Goal: Task Accomplishment & Management: Complete application form

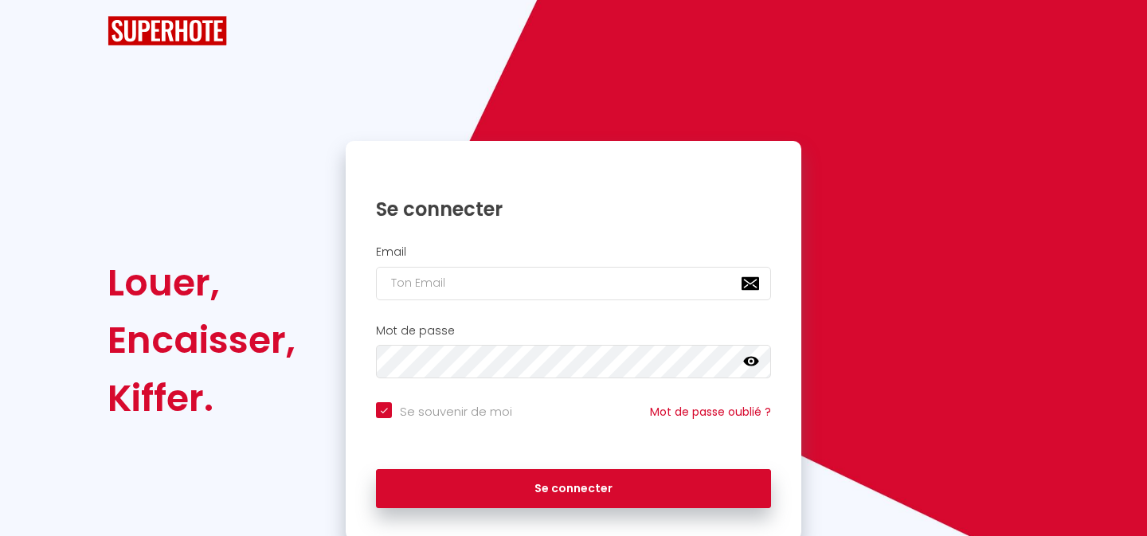
checkbox input "true"
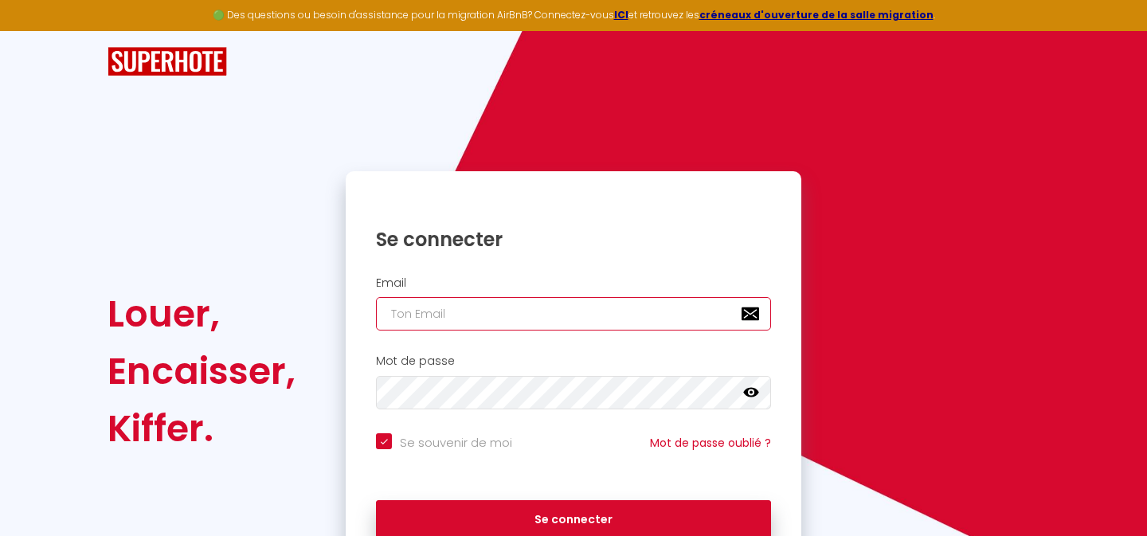
click at [493, 309] on input "email" at bounding box center [573, 313] width 395 height 33
type input "s"
checkbox input "true"
type input "so"
checkbox input "true"
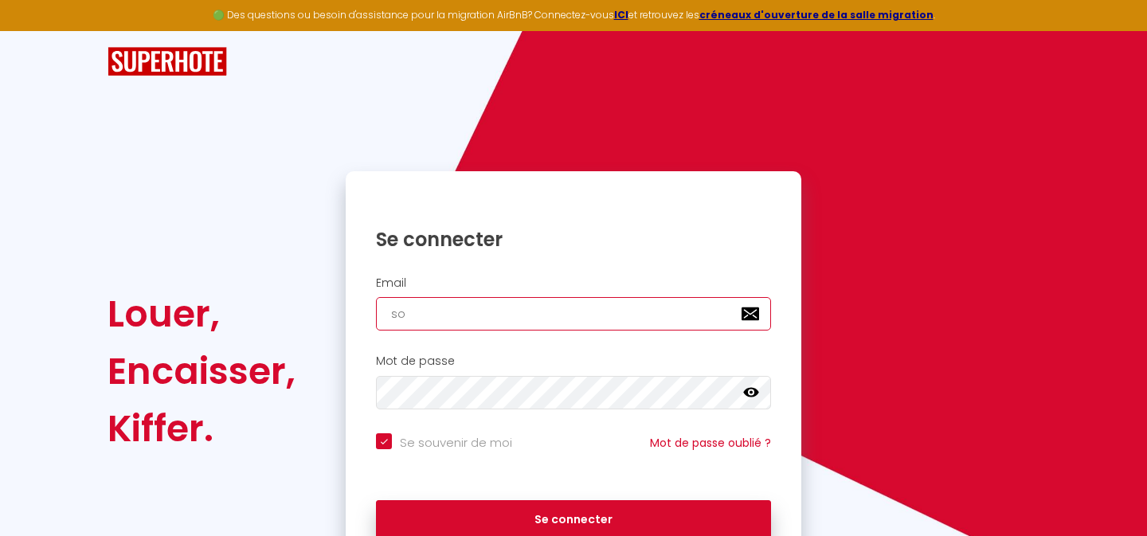
type input "soc"
checkbox input "true"
type input "soci"
checkbox input "true"
type input "socie"
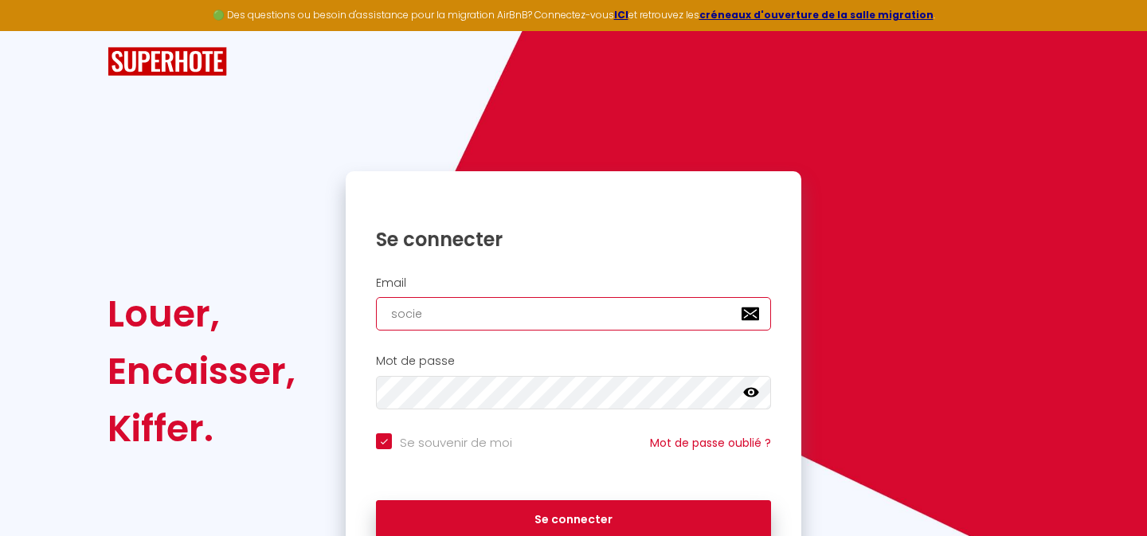
checkbox input "true"
type input "societ"
checkbox input "true"
type input "societe"
checkbox input "true"
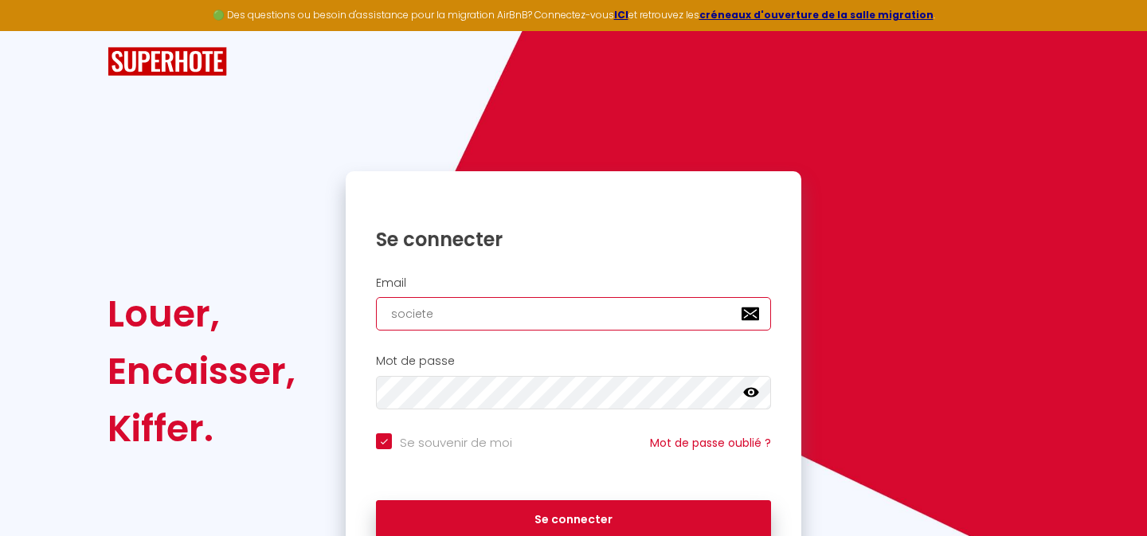
type input "societe."
checkbox input "true"
type input "societe.s"
checkbox input "true"
type input "societe.sa"
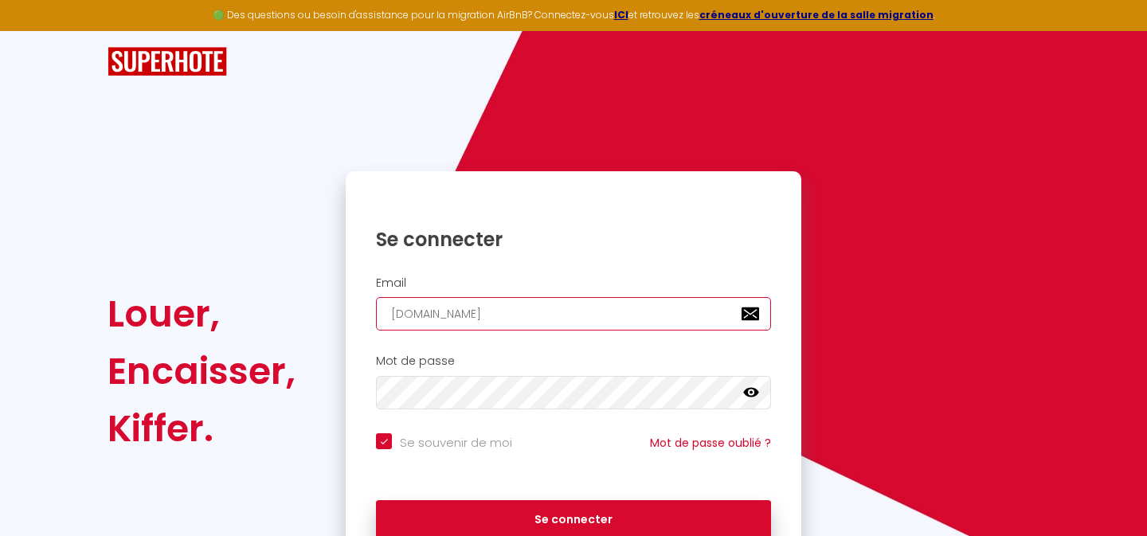
checkbox input "true"
type input "societe.sal"
checkbox input "true"
type input "societe.salv"
checkbox input "true"
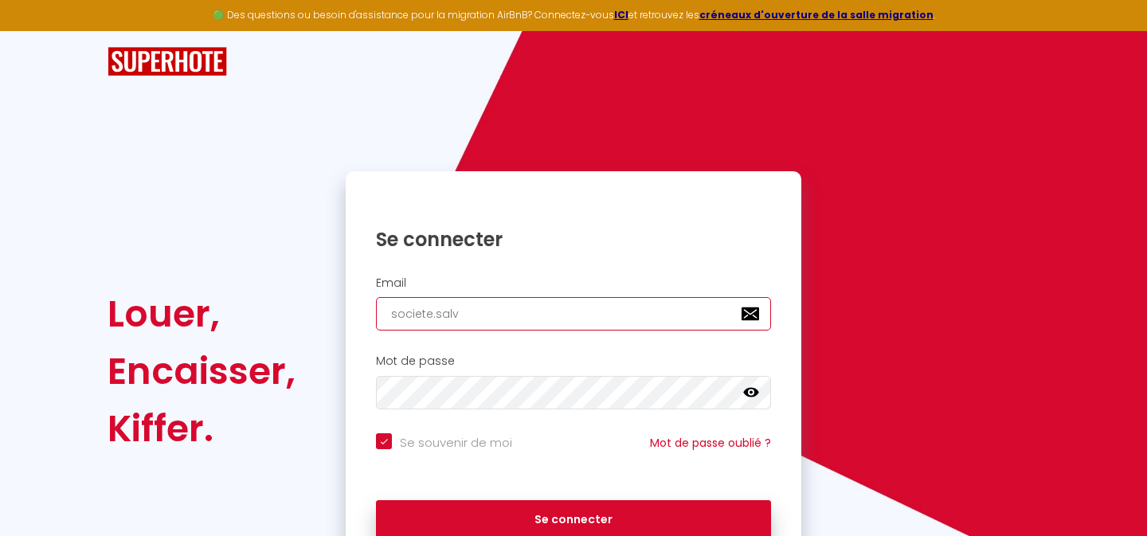
type input "societe.salva"
checkbox input "true"
type input "societe.salvat"
checkbox input "true"
type input "societe.salvato"
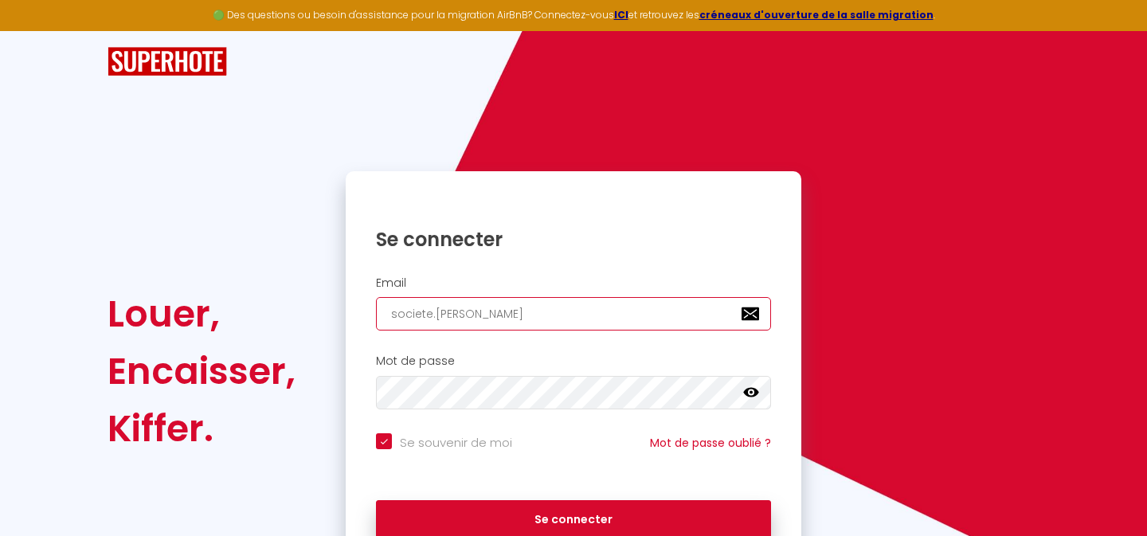
checkbox input "true"
type input "societe.salvator"
checkbox input "true"
type input "societe.salvatore"
checkbox input "true"
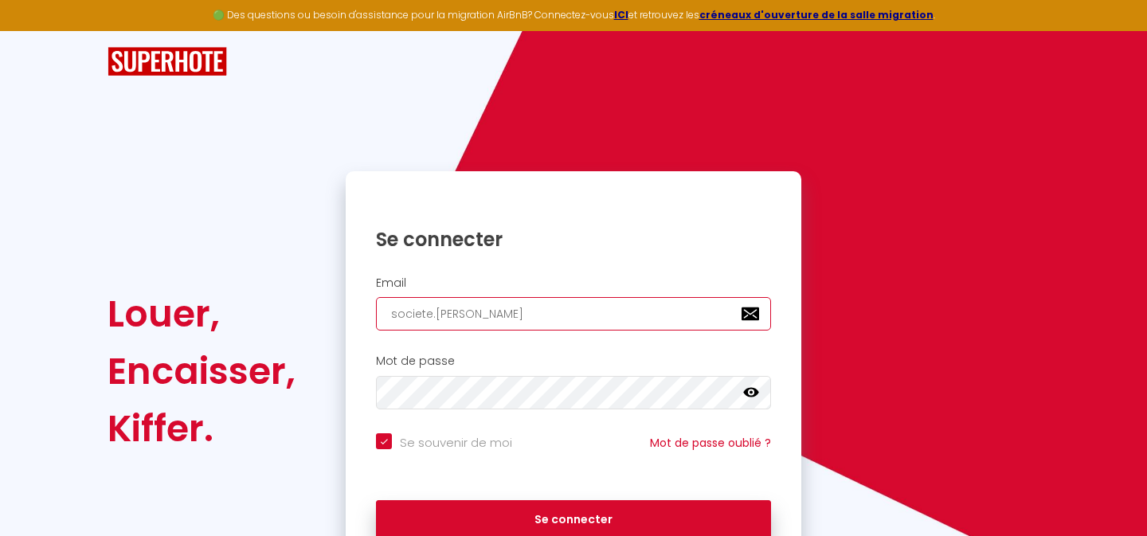
type input "societe.salvatore@"
checkbox input "true"
type input "societe.salvatore@g"
checkbox input "true"
type input "societe.salvatore@gm"
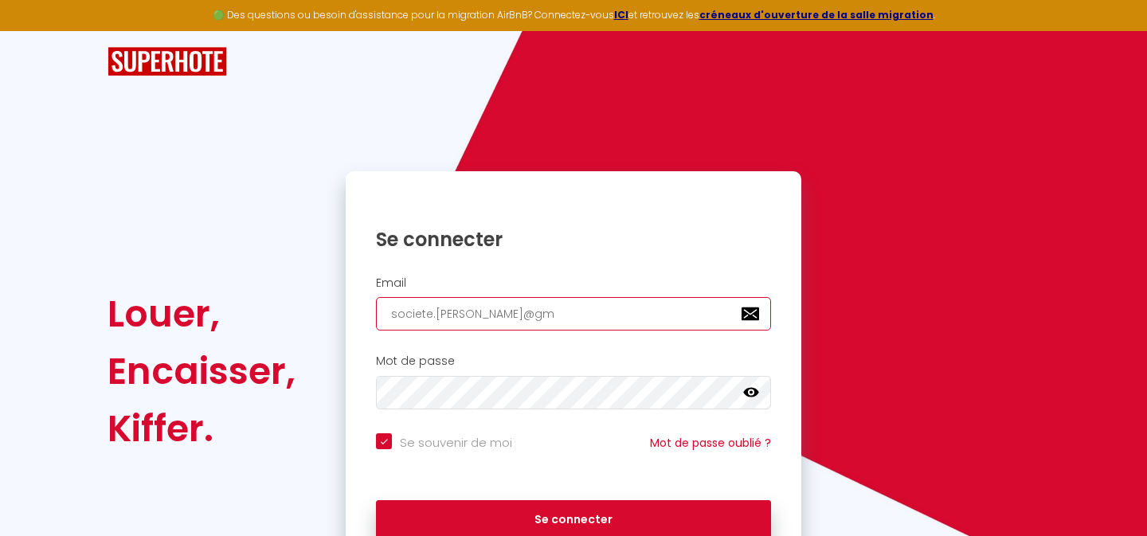
checkbox input "true"
type input "societe.salvatore@gma"
checkbox input "true"
type input "societe.salvatore@gmai"
checkbox input "true"
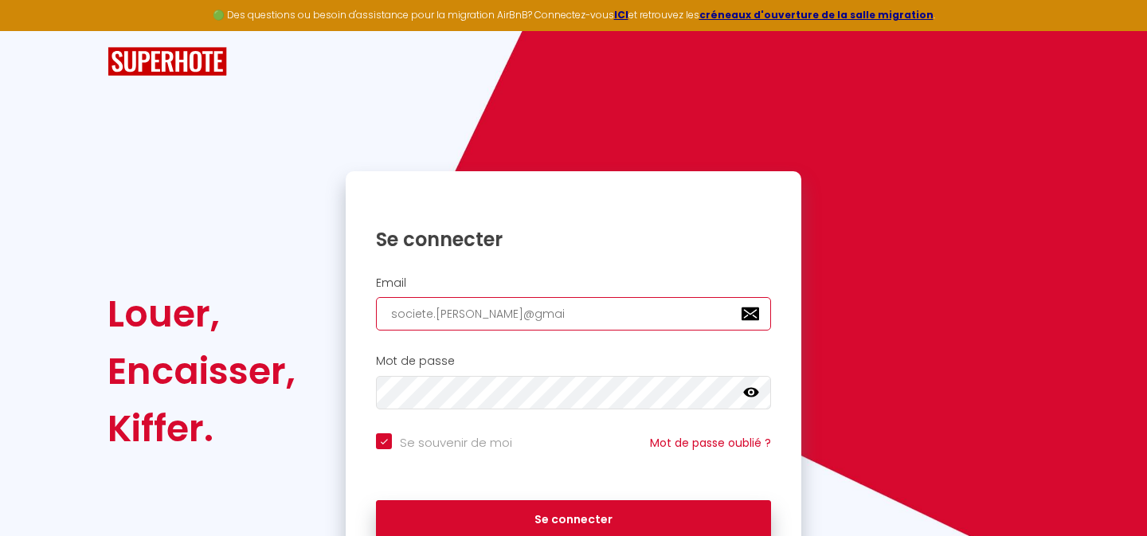
type input "societe.salvatore@gmail"
checkbox input "true"
type input "societe.salvatore@gmail."
checkbox input "true"
type input "societe.salvatore@gmail.c"
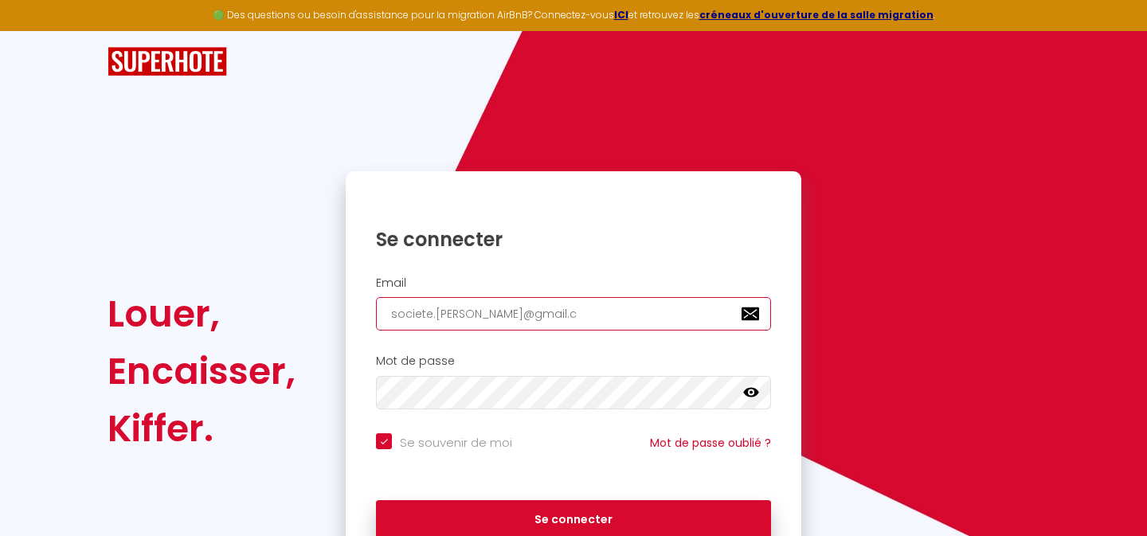
checkbox input "true"
type input "societe.salvatore@gmail.co"
checkbox input "true"
type input "[EMAIL_ADDRESS][PERSON_NAME][DOMAIN_NAME]"
checkbox input "true"
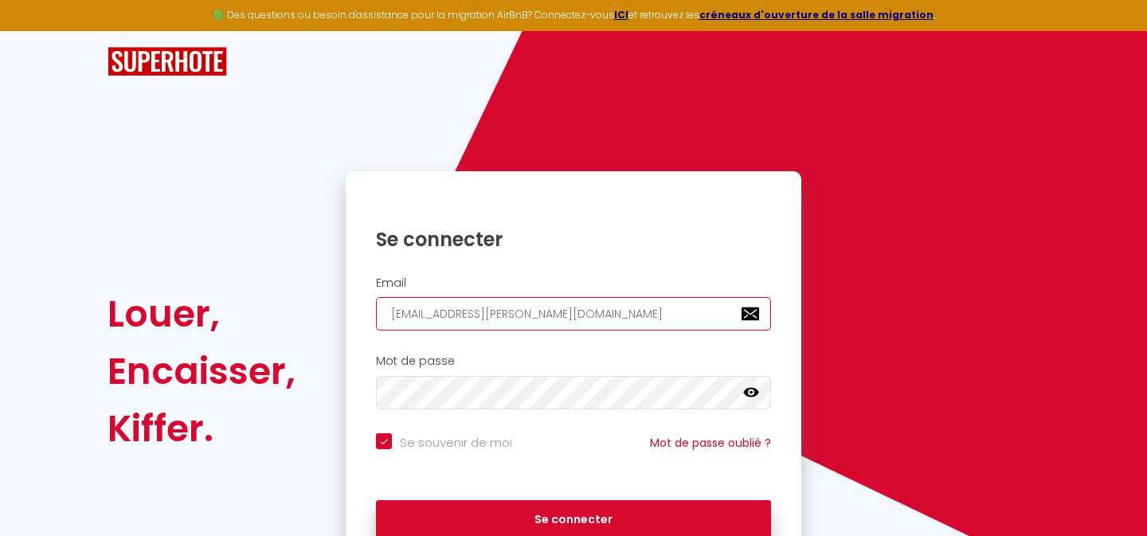
type input "[EMAIL_ADDRESS][PERSON_NAME][DOMAIN_NAME]"
click at [495, 375] on div "Mot de passe false" at bounding box center [573, 381] width 435 height 55
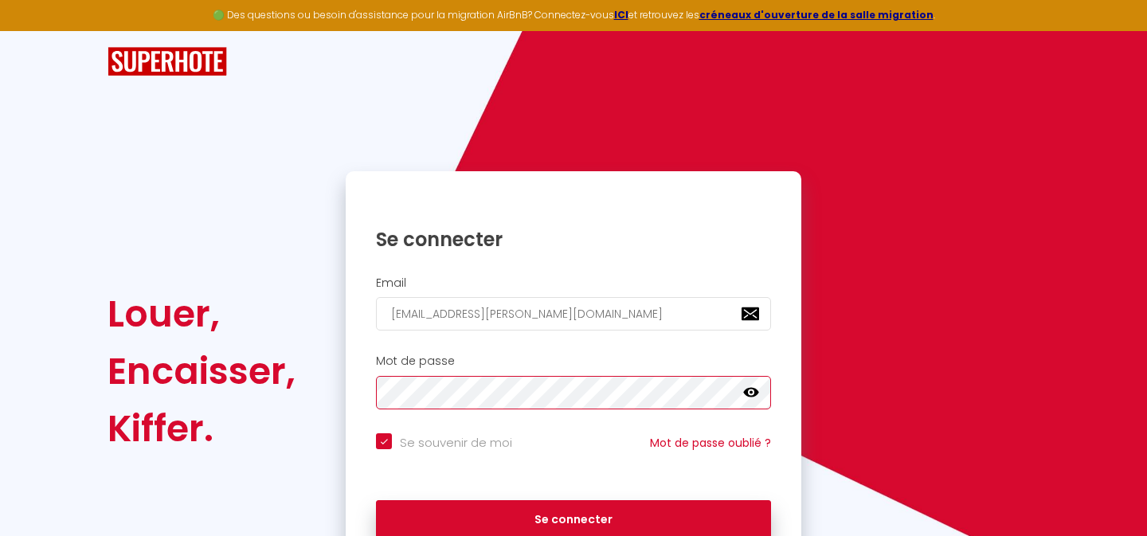
click at [376, 500] on button "Se connecter" at bounding box center [573, 520] width 395 height 40
checkbox input "true"
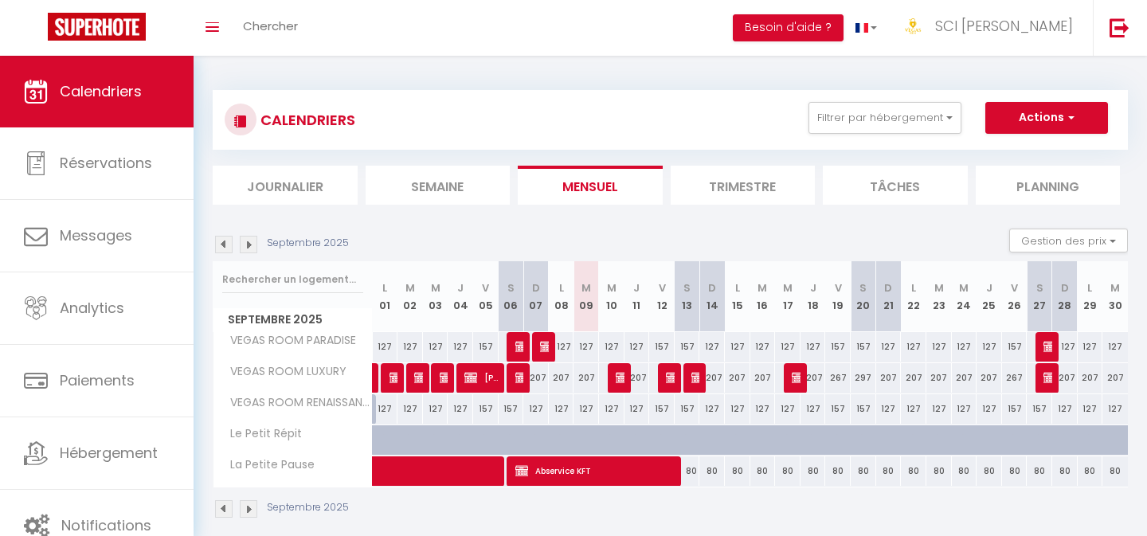
scroll to position [31, 0]
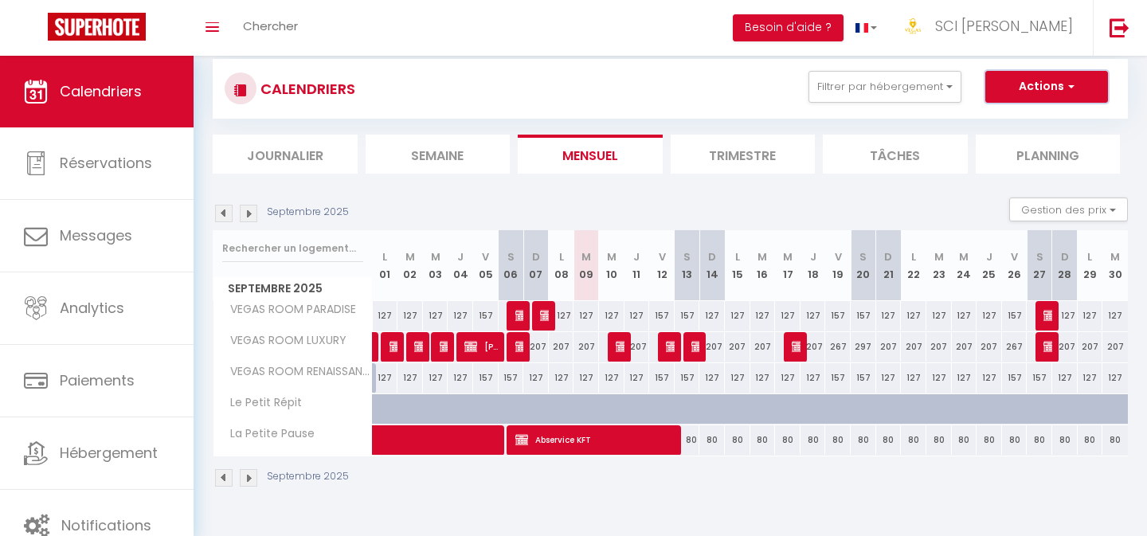
click at [1069, 98] on button "Actions" at bounding box center [1046, 87] width 123 height 32
click at [1054, 124] on link "Nouvelle réservation" at bounding box center [1029, 123] width 139 height 24
select select
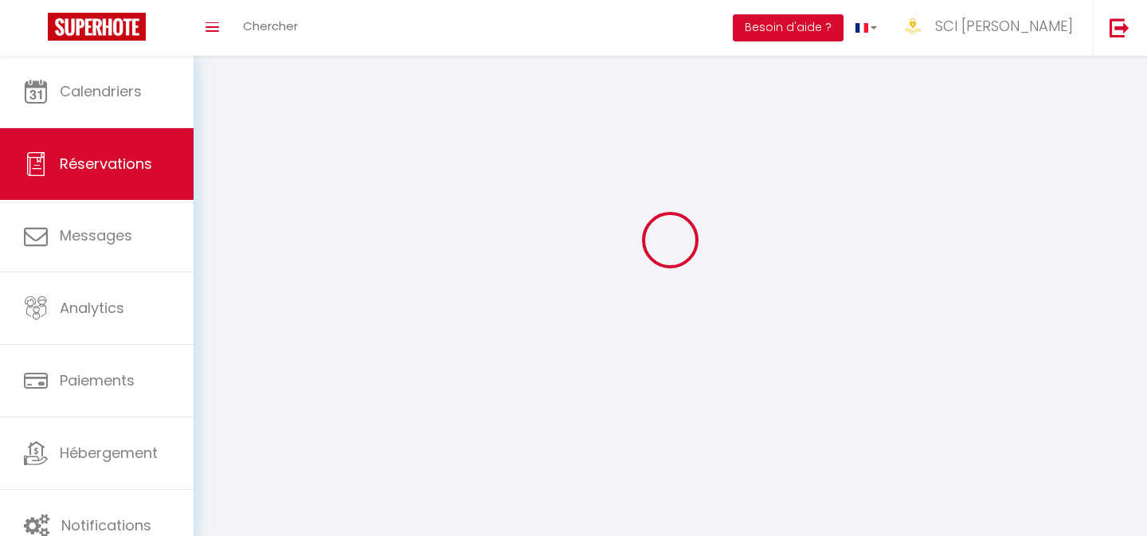
select select
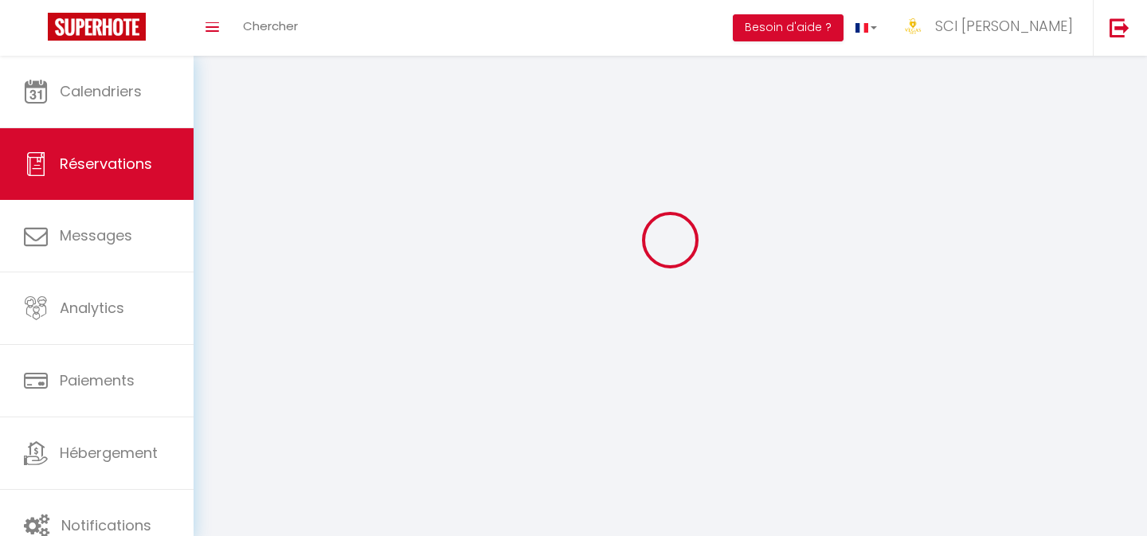
select select
checkbox input "false"
select select
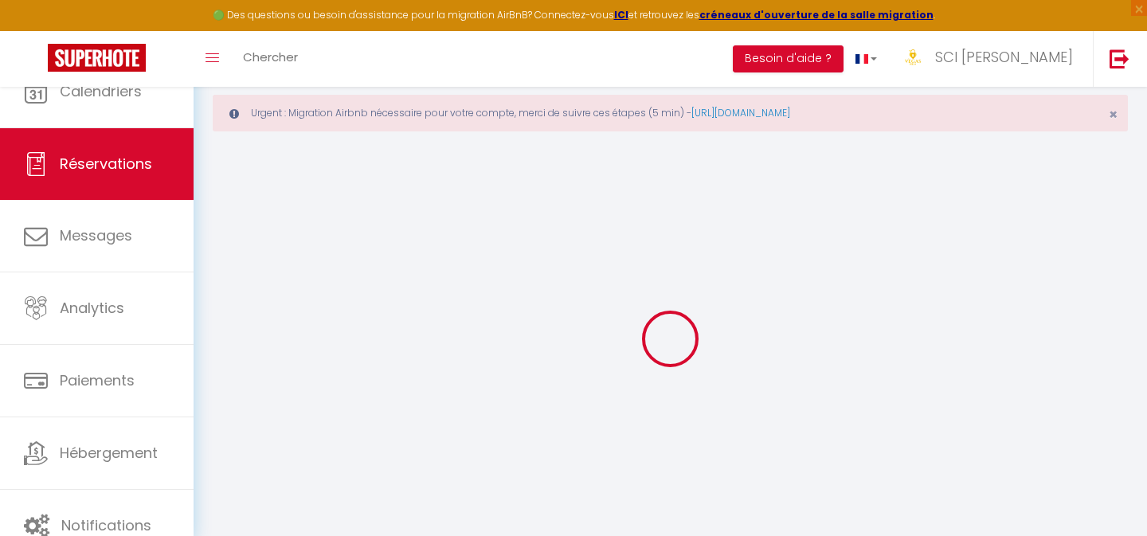
select select
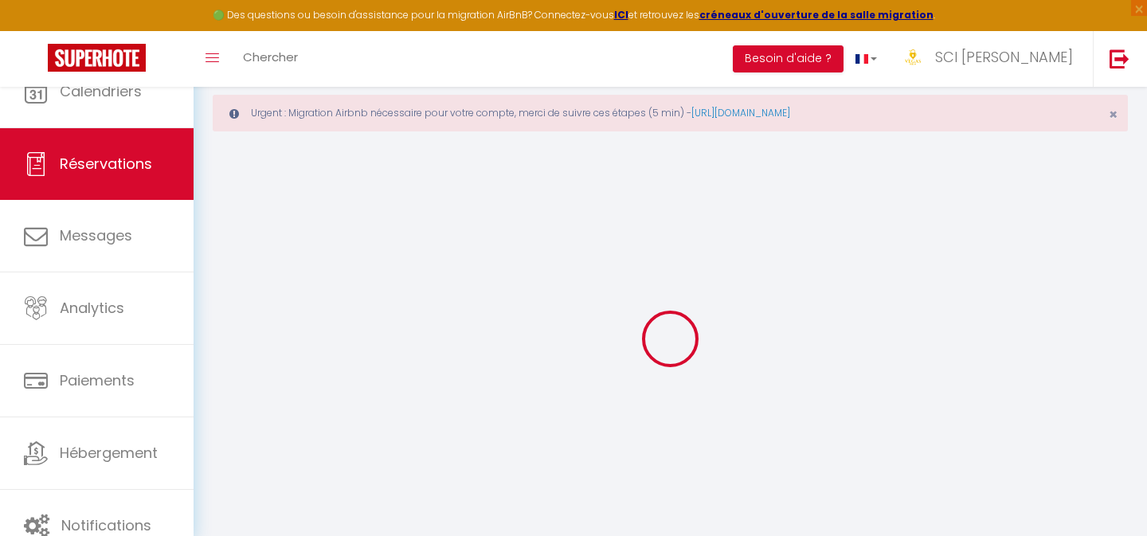
select select
checkbox input "false"
select select
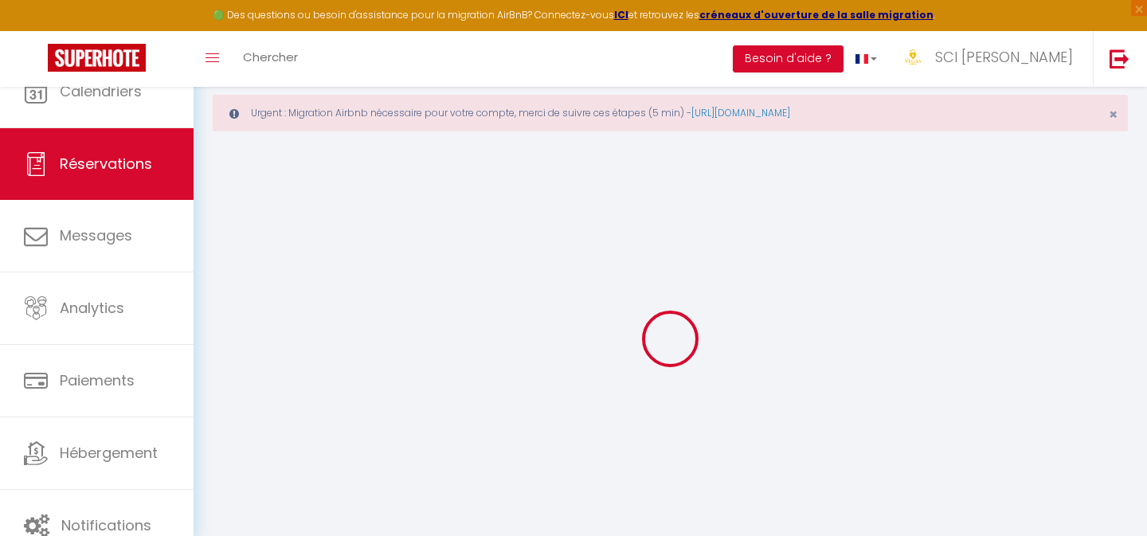
select select
checkbox input "false"
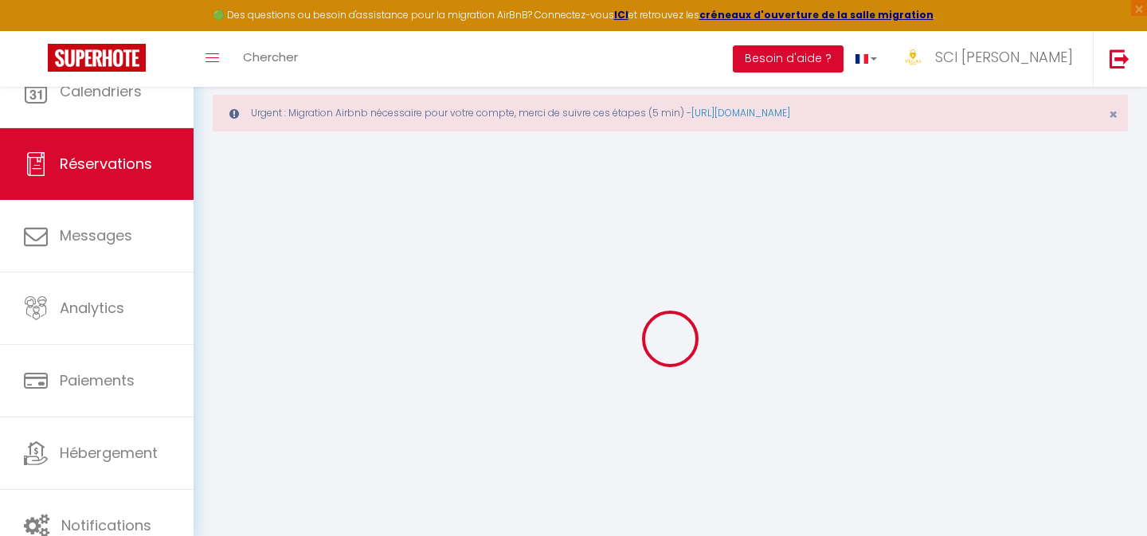
select select
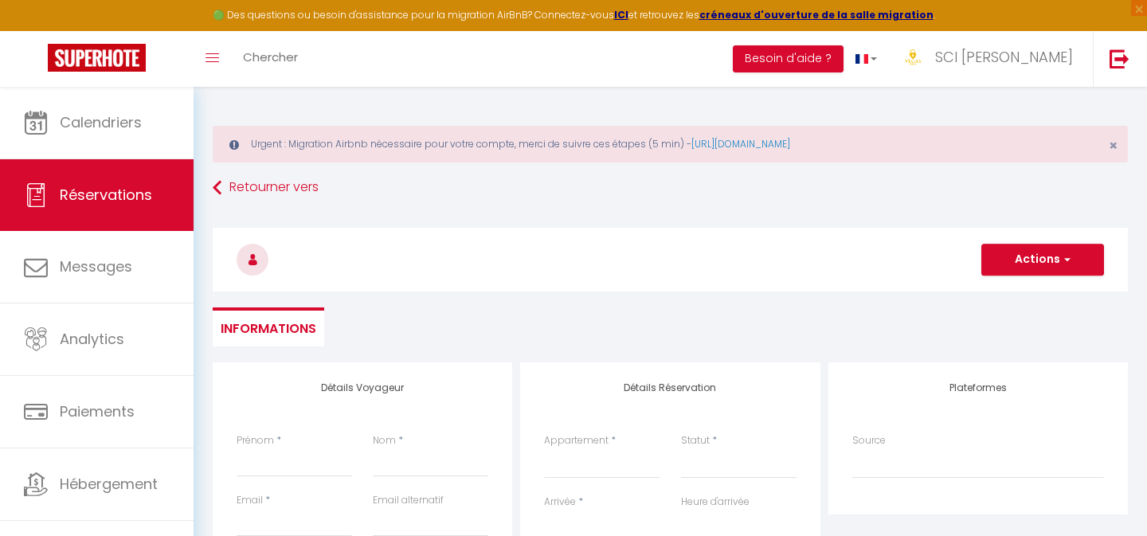
select select
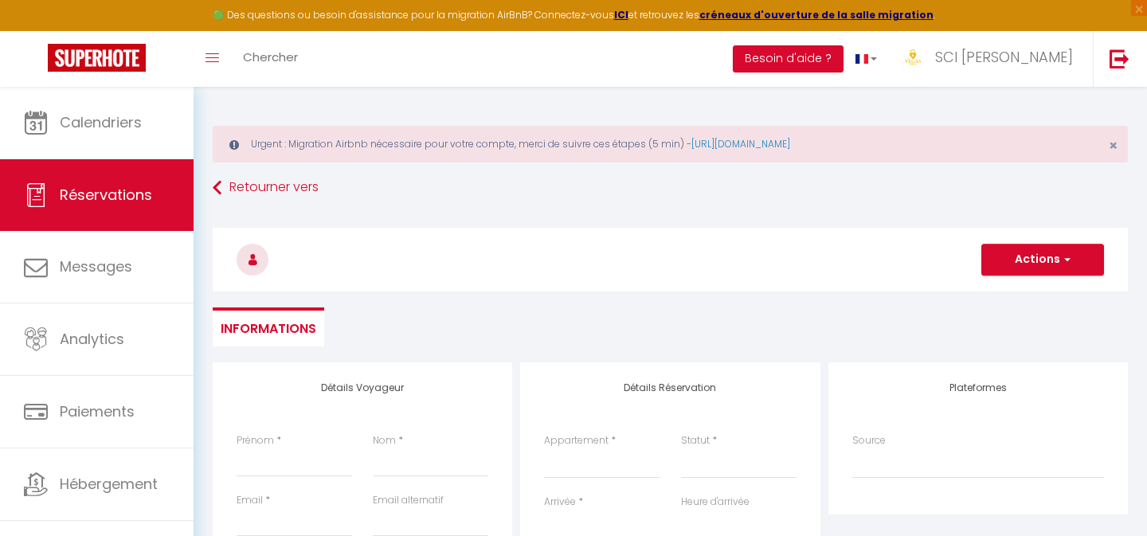
checkbox input "false"
select select
click at [549, 457] on select "VEGAS ROOM PARADISE VEGAS ROOM LUXURY VEGAS ROOM RENAISSANCE Le Petit Répit La …" at bounding box center [601, 463] width 115 height 30
select select "26288"
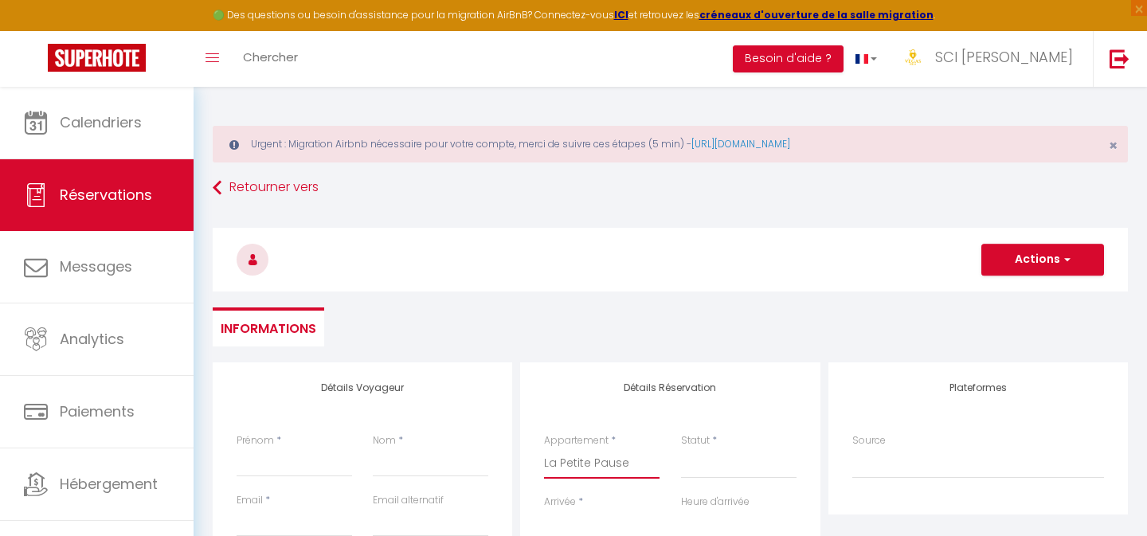
select select
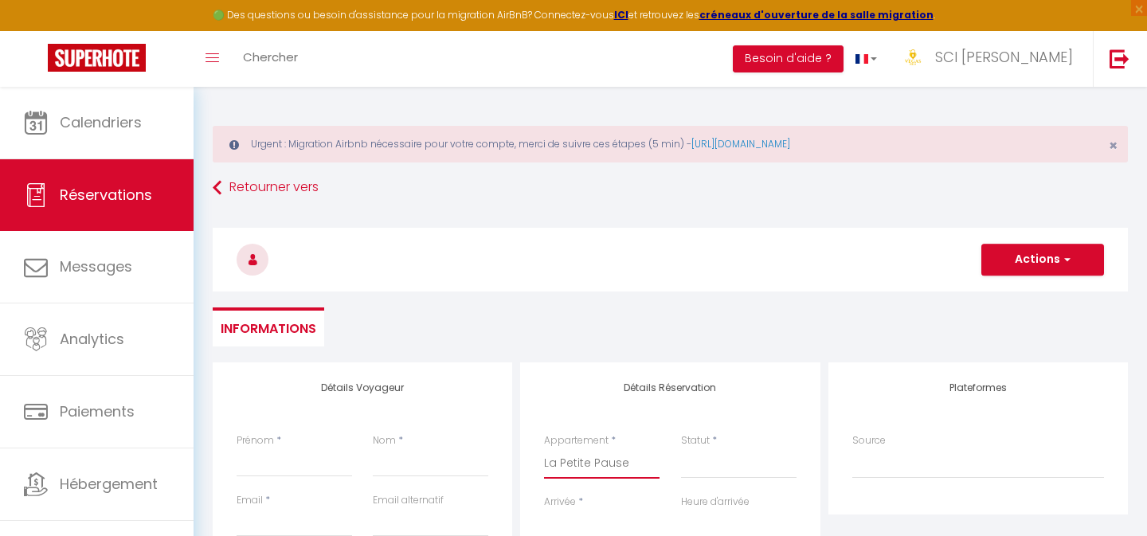
select select
checkbox input "false"
click at [684, 473] on select "Confirmé Non Confirmé Annulé Annulé par le voyageur No Show Request" at bounding box center [738, 463] width 115 height 30
click at [713, 466] on select "Confirmé Non Confirmé Annulé Annulé par le voyageur No Show Request" at bounding box center [738, 463] width 115 height 30
select select
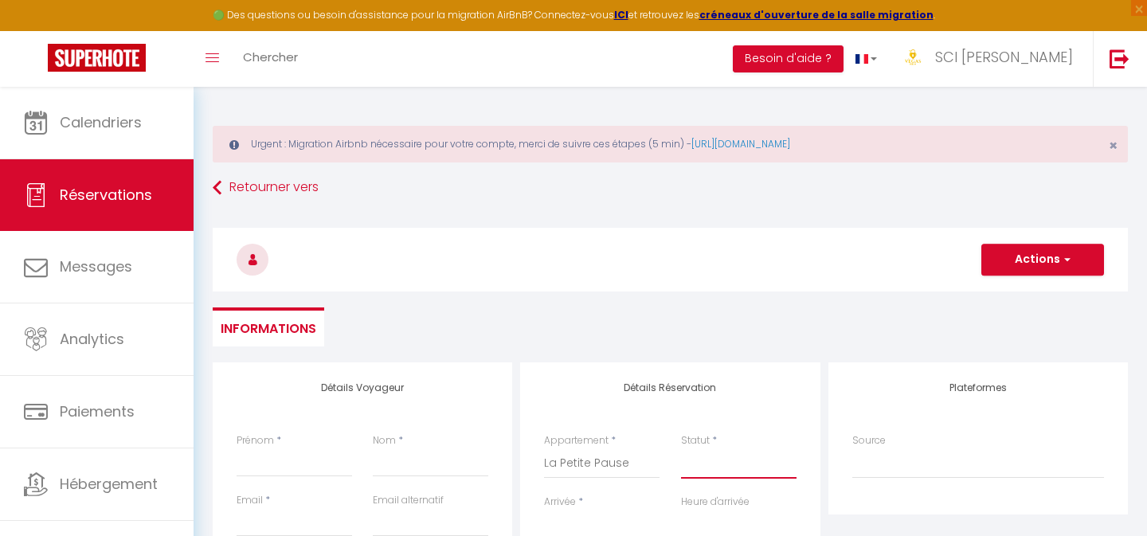
select select
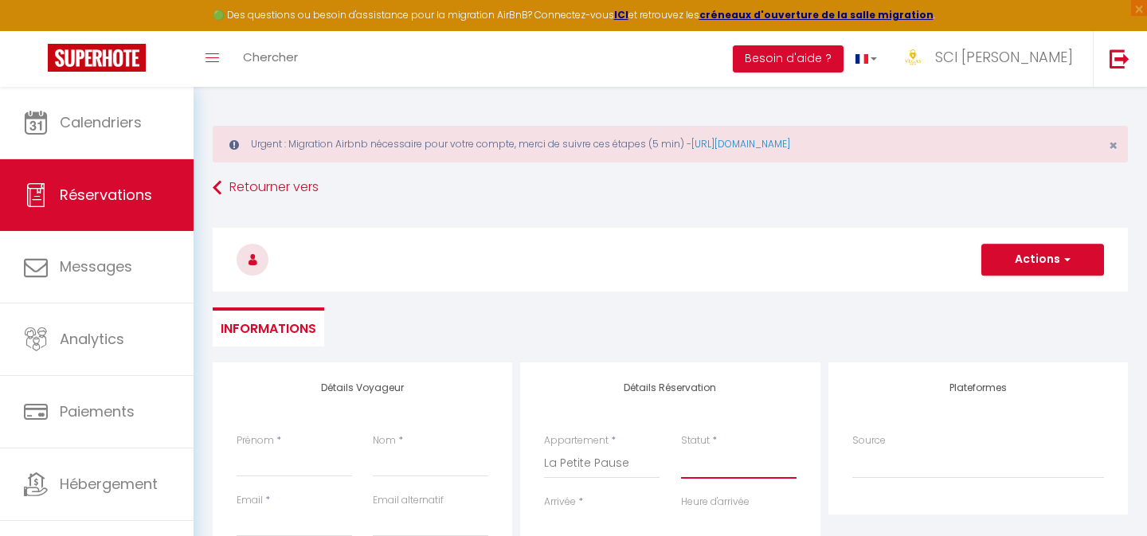
checkbox input "false"
click at [714, 475] on select "Confirmé Non Confirmé Annulé Annulé par le voyageur No Show Request" at bounding box center [738, 463] width 115 height 30
select select "2"
select select
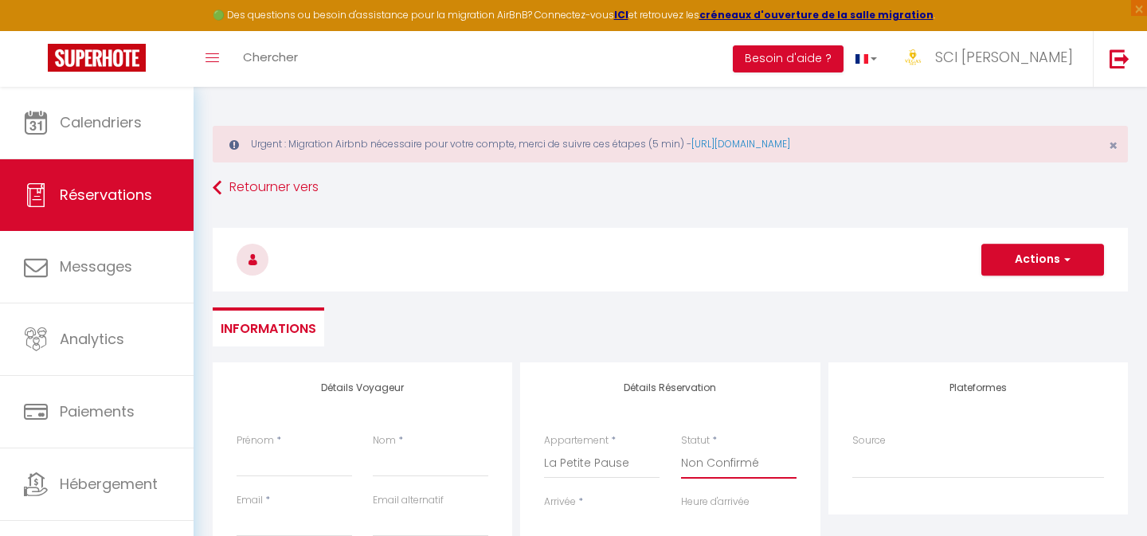
select select
checkbox input "false"
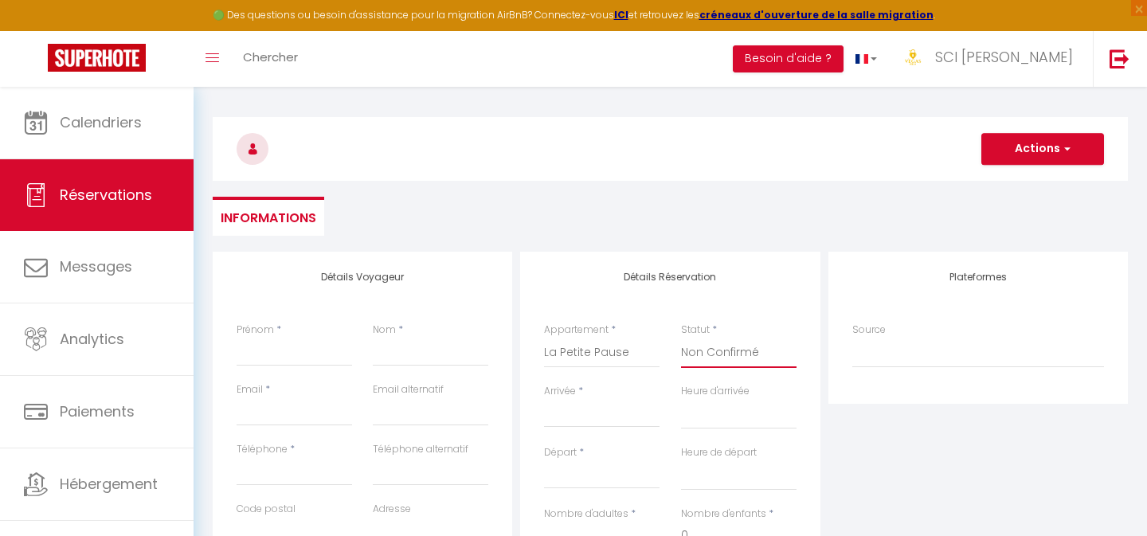
scroll to position [113, 0]
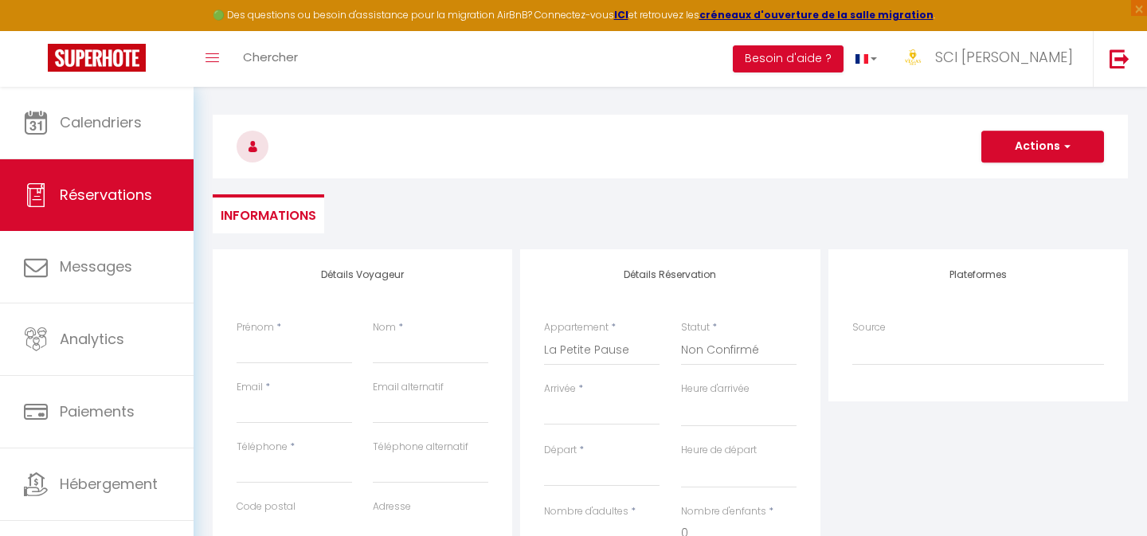
click at [640, 420] on input "Arrivée" at bounding box center [601, 412] width 115 height 21
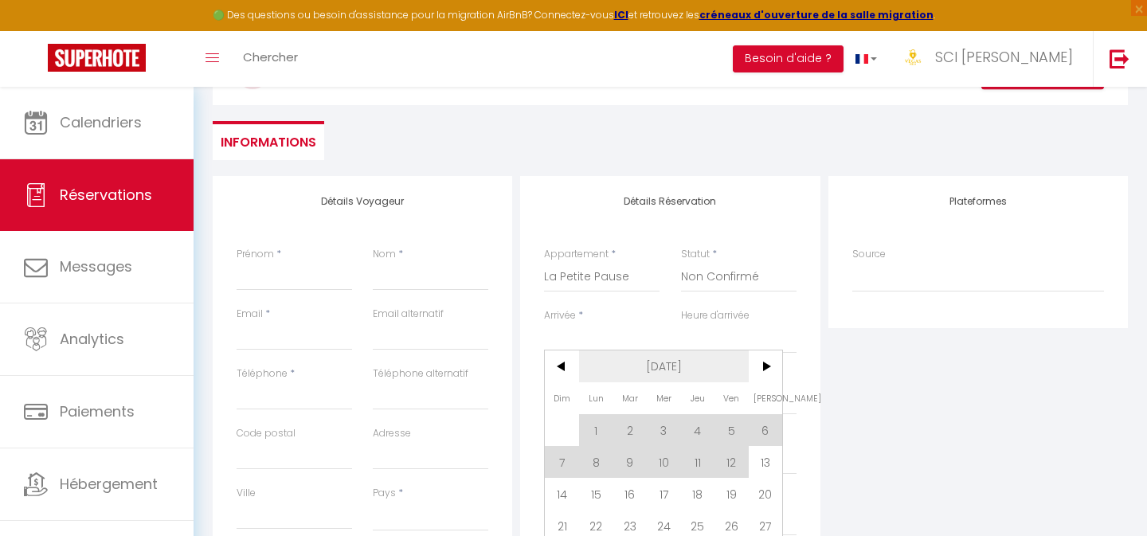
scroll to position [202, 0]
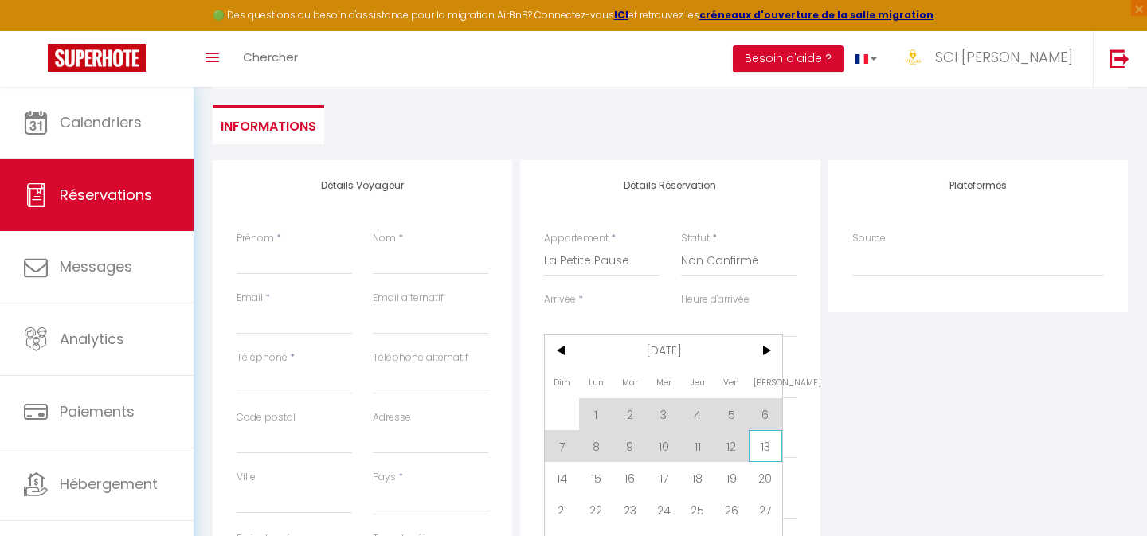
click at [769, 455] on span "13" at bounding box center [766, 446] width 34 height 32
select select
type input "[DATE]"
select select
type input "Dim 14 Septembre 2025"
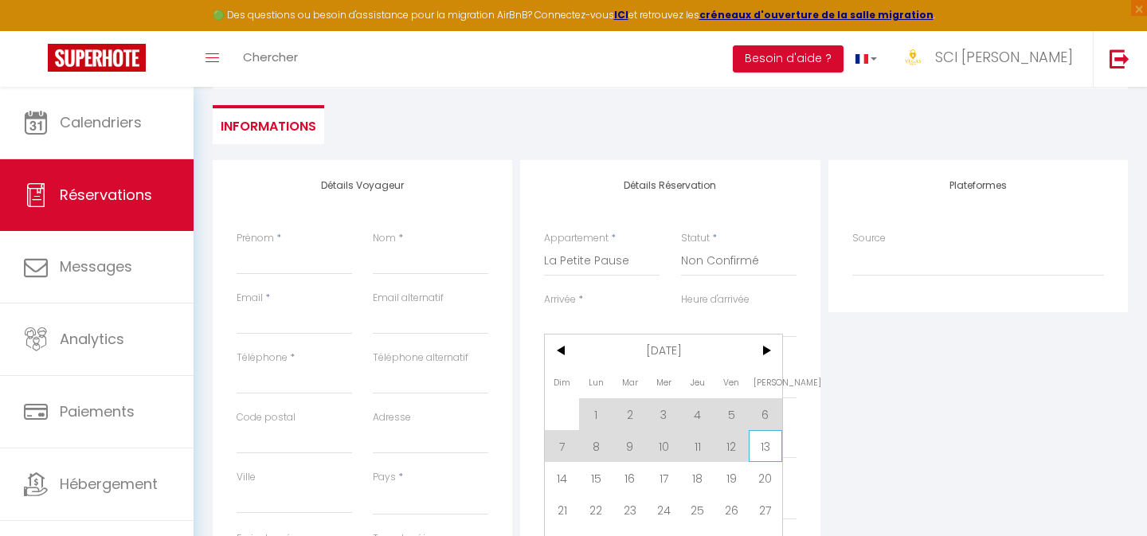
select select
checkbox input "false"
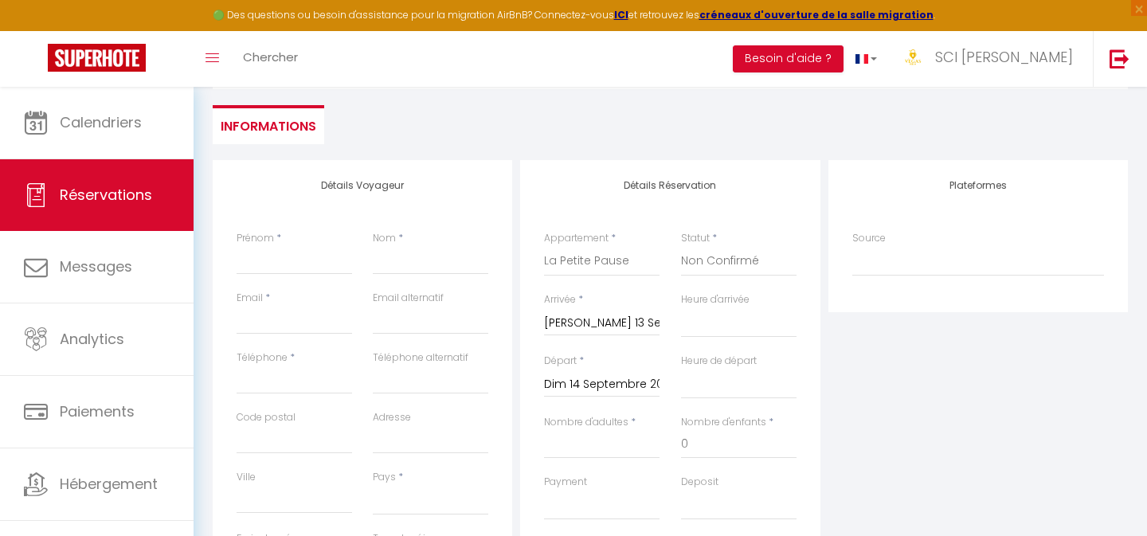
click at [647, 390] on input "Dim 14 Septembre 2025" at bounding box center [601, 384] width 115 height 21
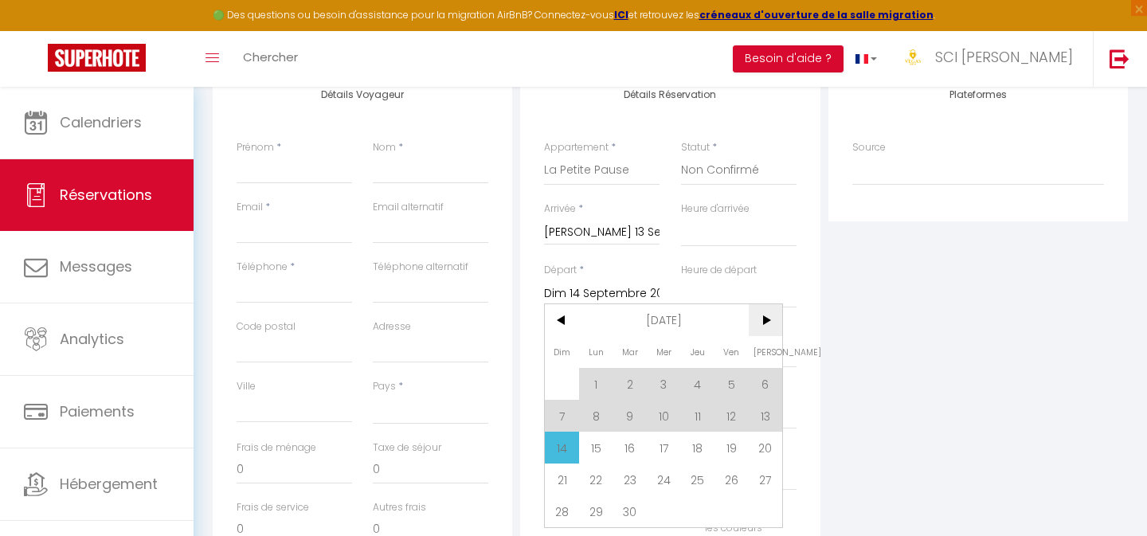
scroll to position [295, 0]
click at [768, 317] on span ">" at bounding box center [766, 318] width 34 height 32
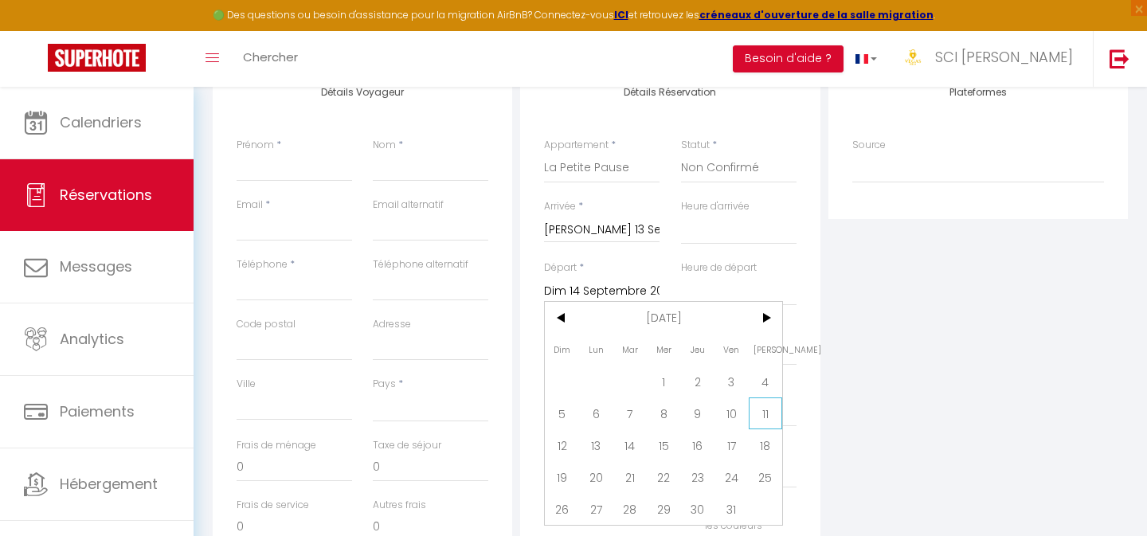
click at [764, 418] on span "11" at bounding box center [766, 413] width 34 height 32
select select
type input "Sam 11 Octobre 2025"
select select
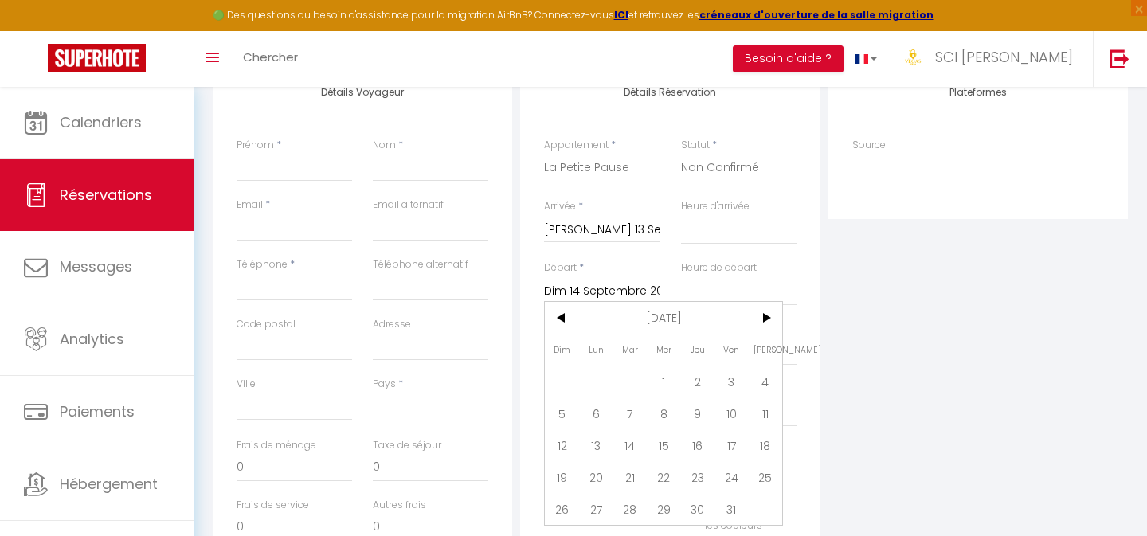
select select
checkbox input "false"
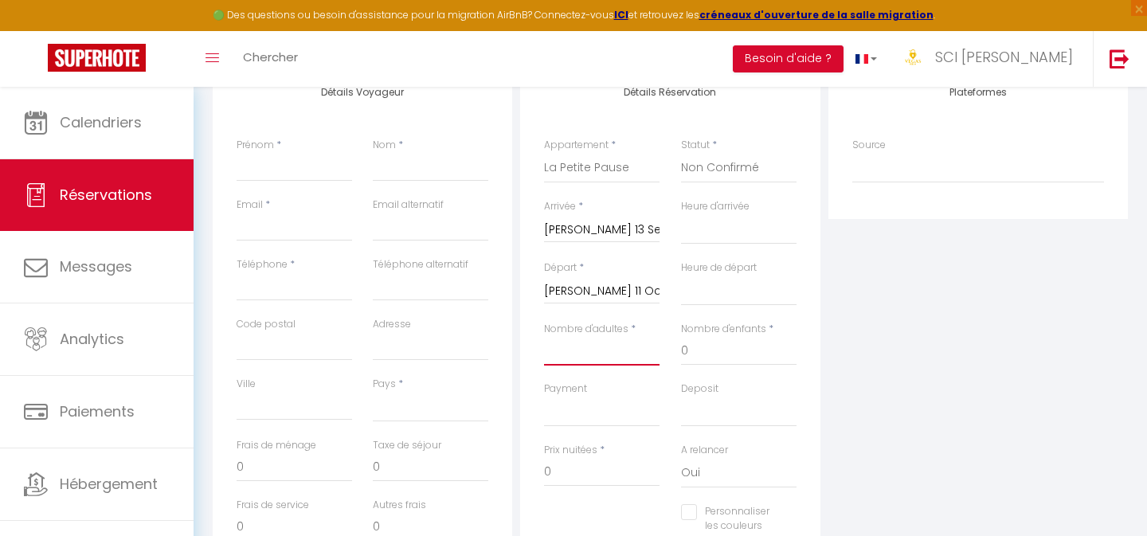
click at [642, 350] on input "Nombre d'adultes" at bounding box center [601, 351] width 115 height 29
type input "3"
select select
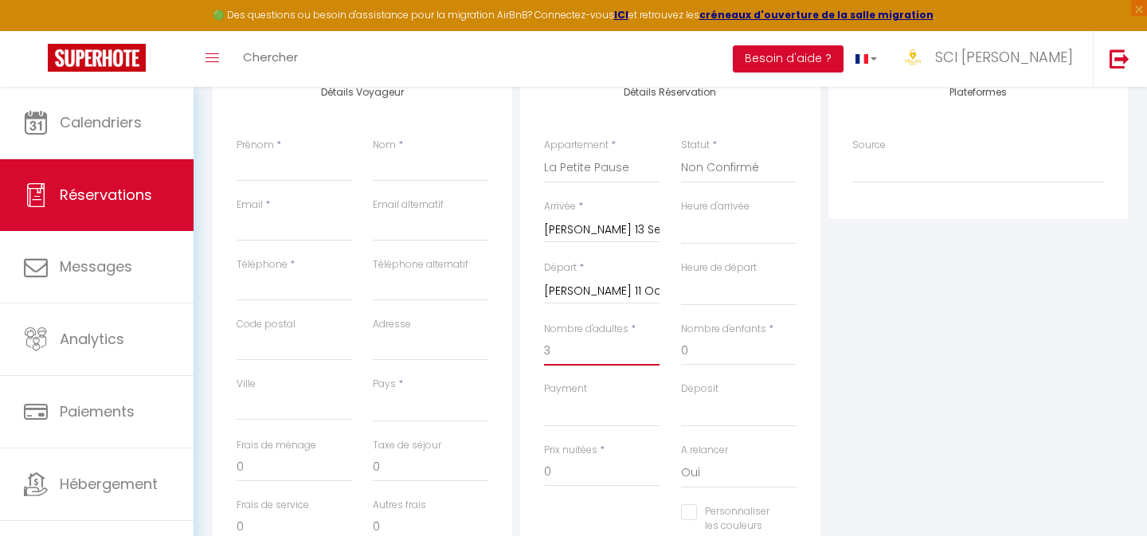
select select
checkbox input "false"
select select
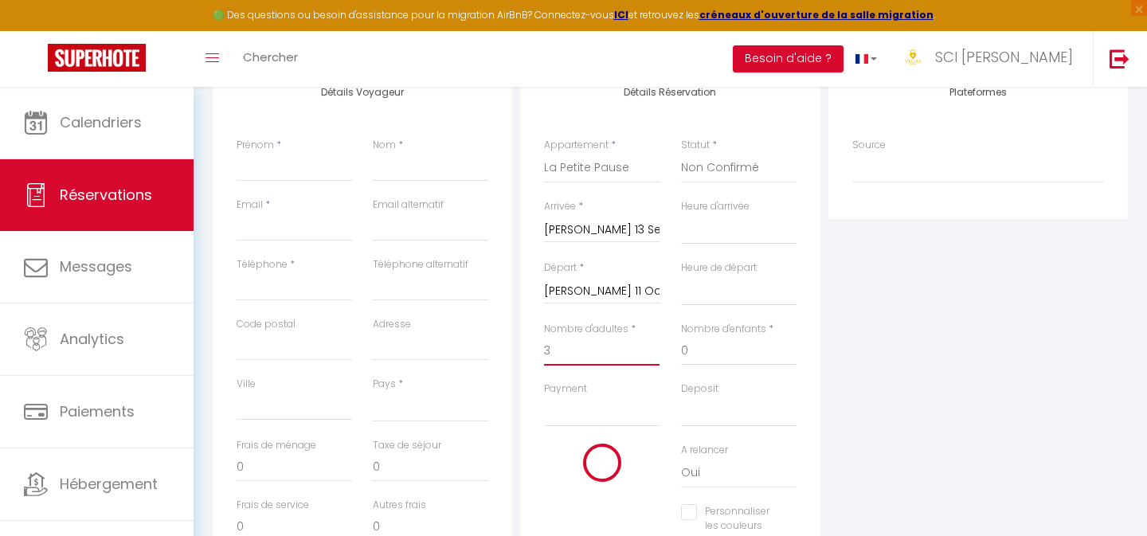
select select
type input "2240"
checkbox input "false"
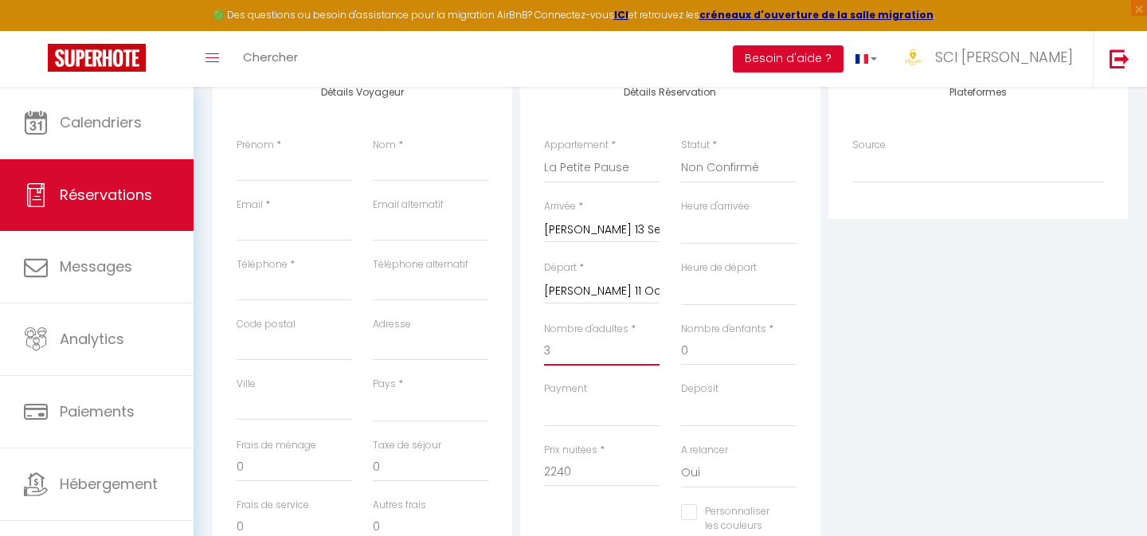
type input "3"
click at [613, 466] on input "2240" at bounding box center [601, 472] width 115 height 29
type input "224"
select select
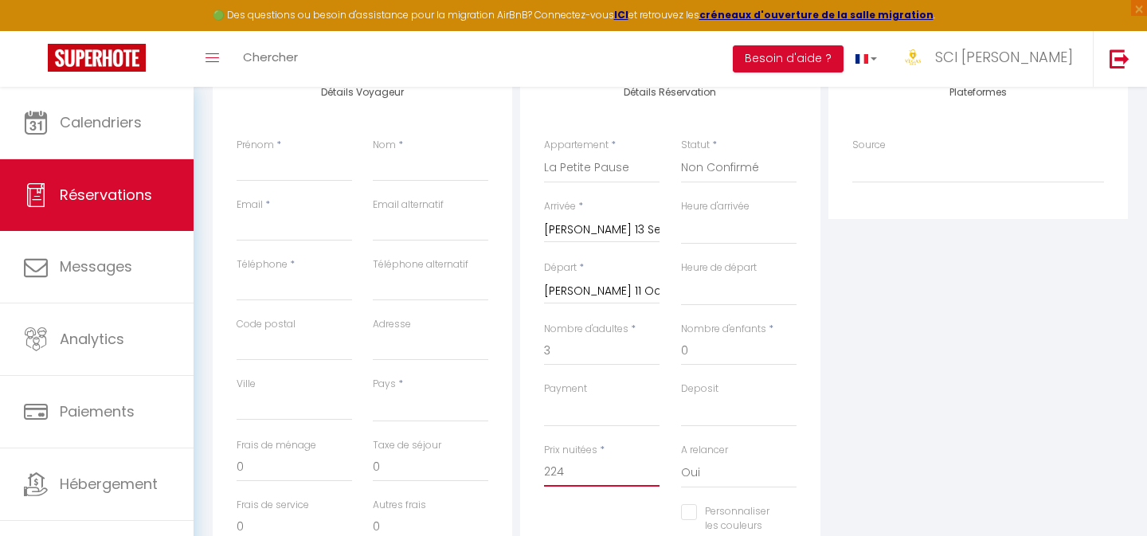
select select
checkbox input "false"
type input "22"
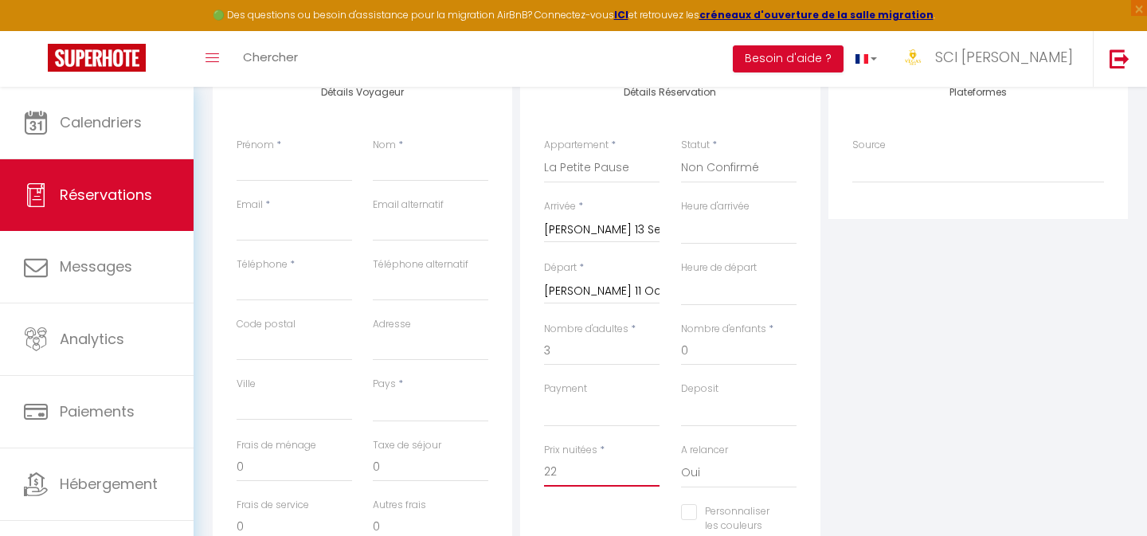
select select
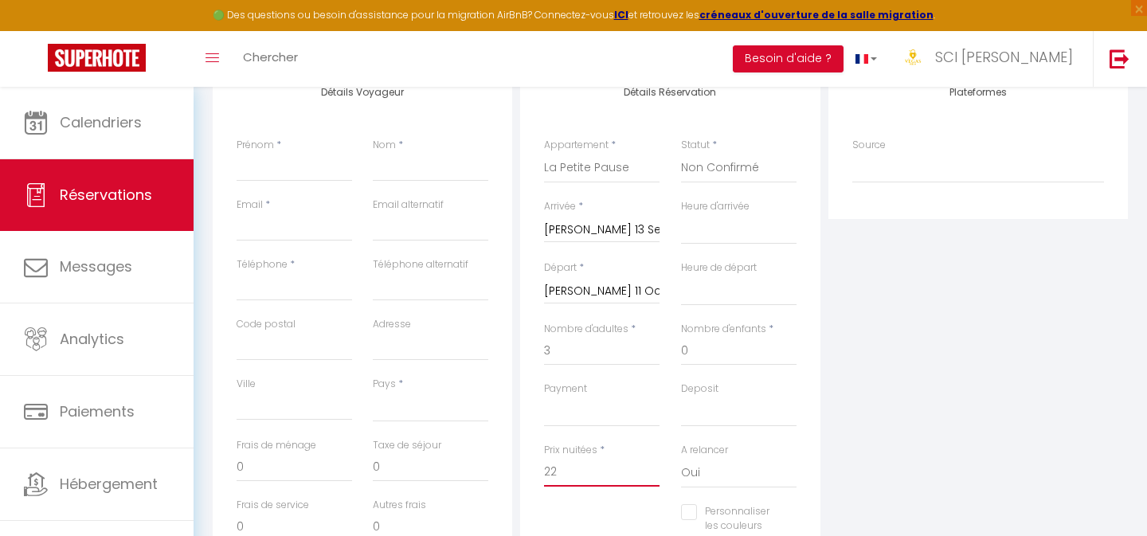
checkbox input "false"
type input "2"
select select
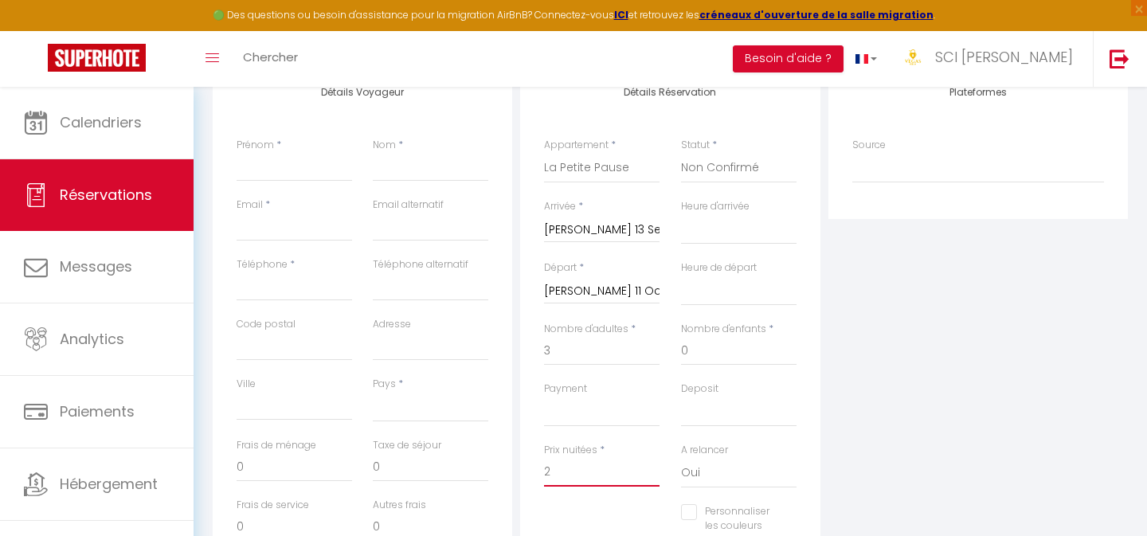
select select
checkbox input "false"
type input "26"
select select
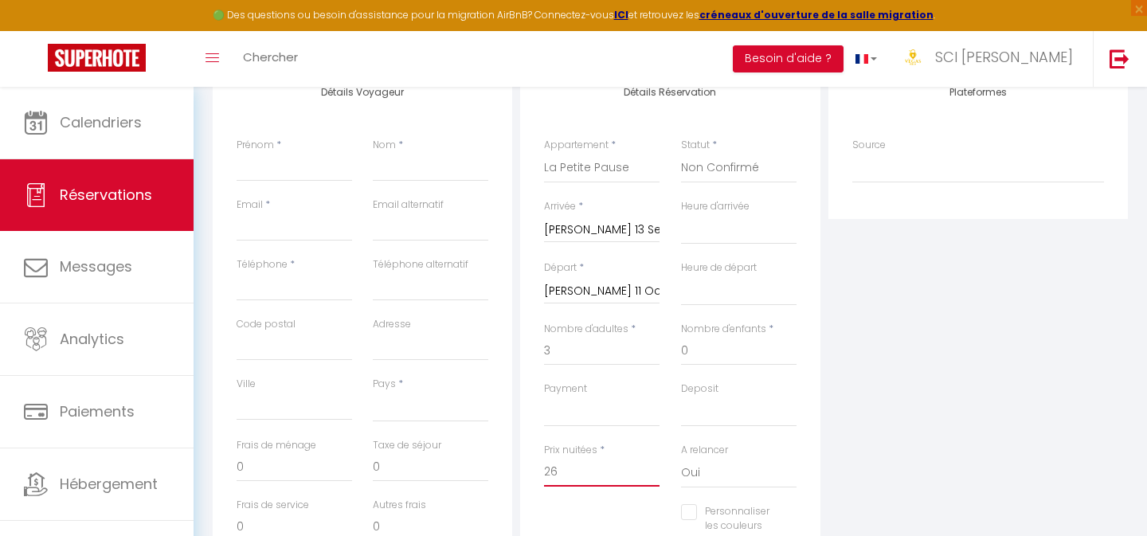
select select
checkbox input "false"
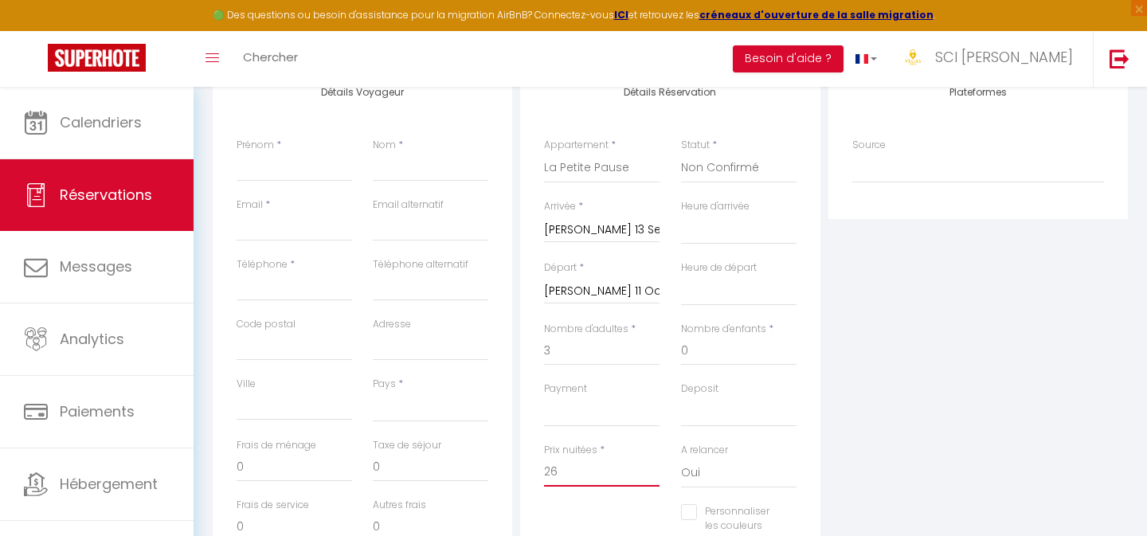
type input "260"
select select
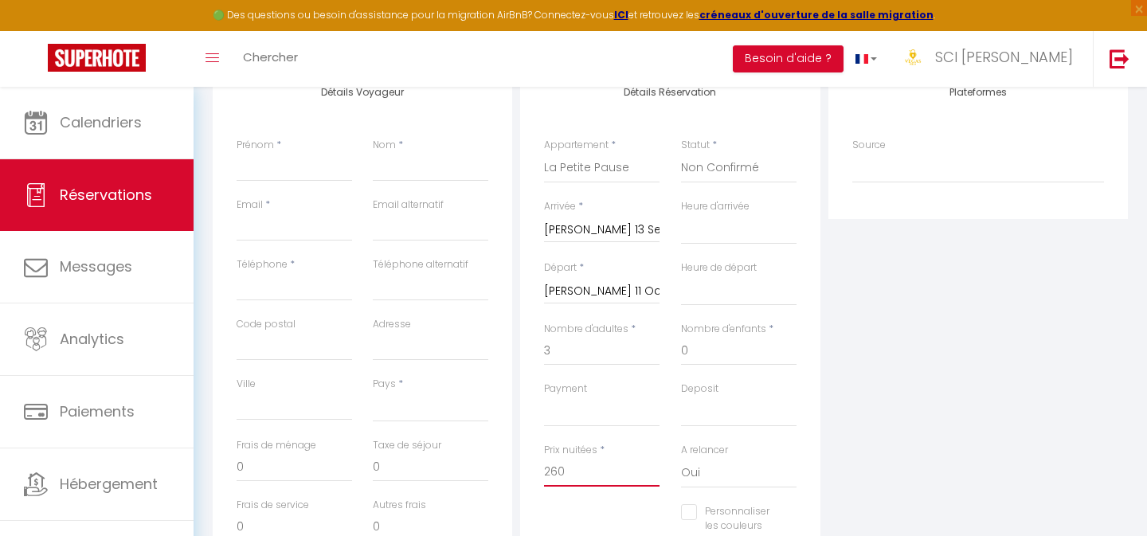
select select
checkbox input "false"
type input "2600"
select select
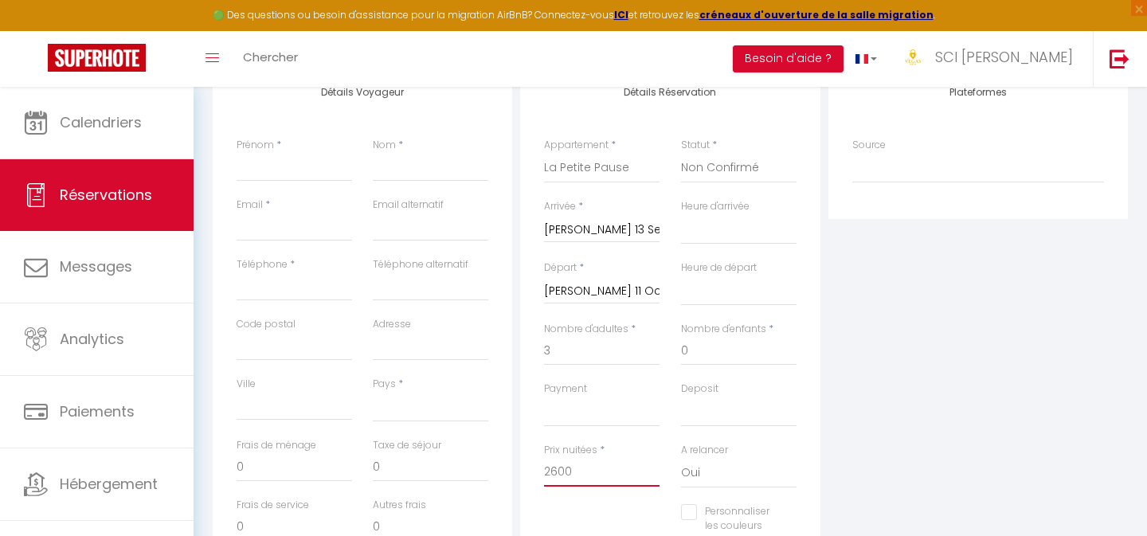
select select
checkbox input "false"
type input "2600"
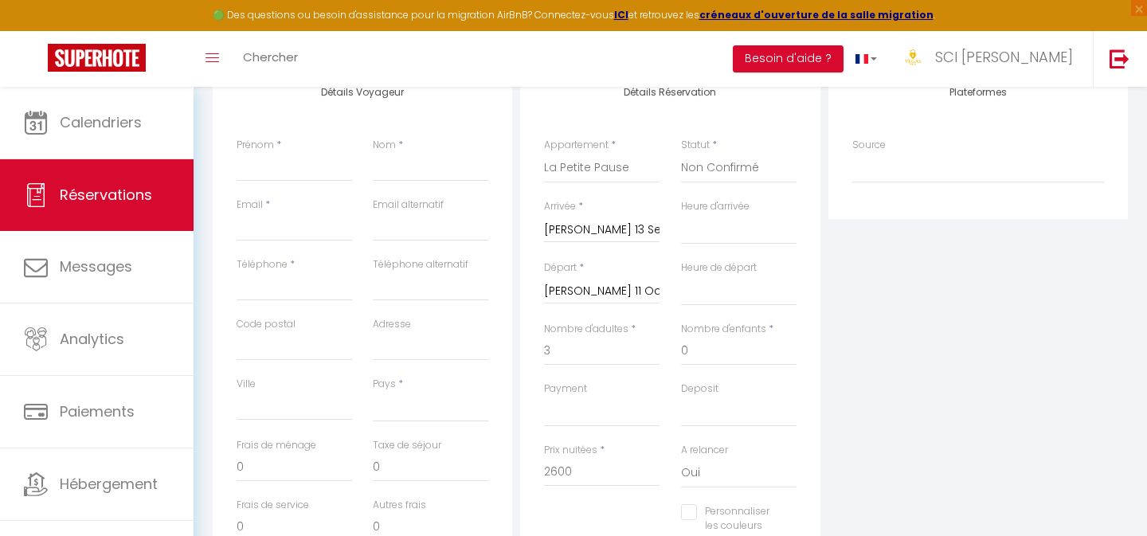
click at [452, 427] on div "Pays * France Portugal Afghanistan Albania Algeria American Samoa Andorra Angol…" at bounding box center [430, 407] width 136 height 61
click at [452, 414] on select "France Portugal Afghanistan Albania Algeria American Samoa Andorra Angola Angui…" at bounding box center [430, 407] width 115 height 30
select select "FR"
select select
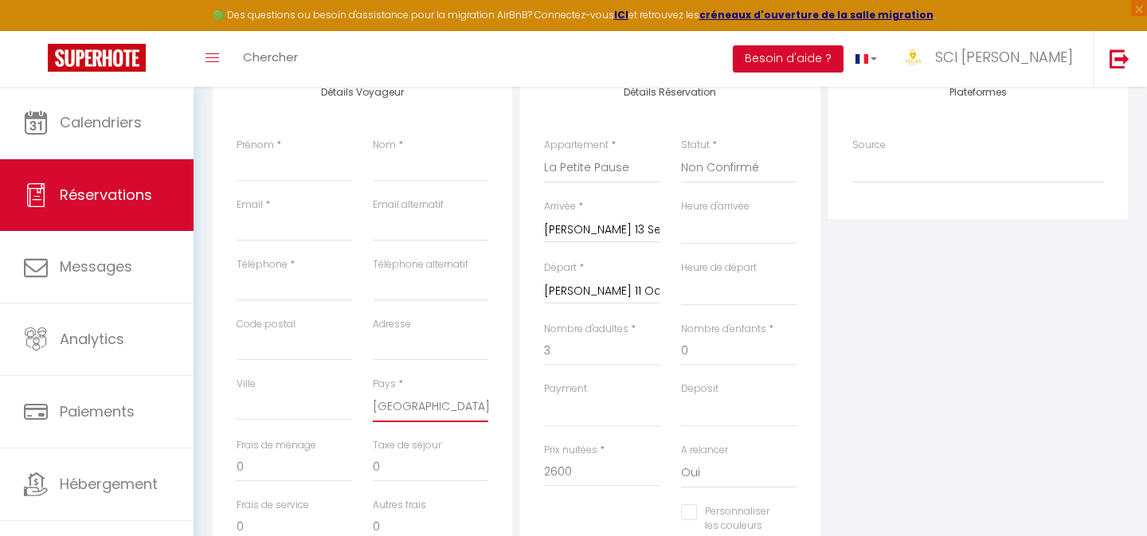
select select
checkbox input "false"
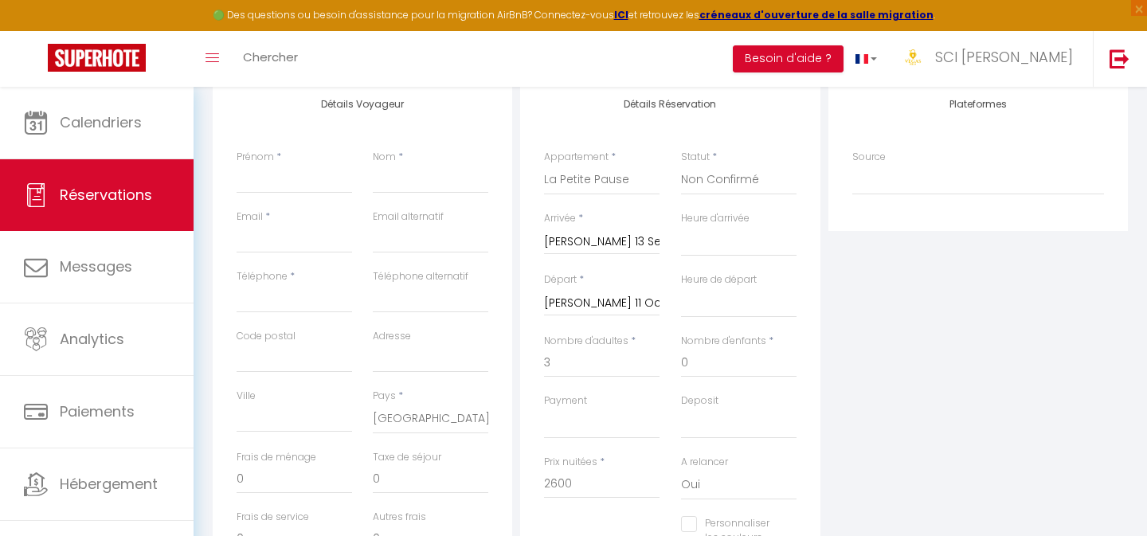
click at [330, 203] on div "Prénom *" at bounding box center [294, 180] width 136 height 60
click at [328, 188] on input "Prénom" at bounding box center [294, 179] width 115 height 29
click at [300, 177] on input "Prénom" at bounding box center [294, 179] width 115 height 29
paste input "Abservice"
type input "Abservice"
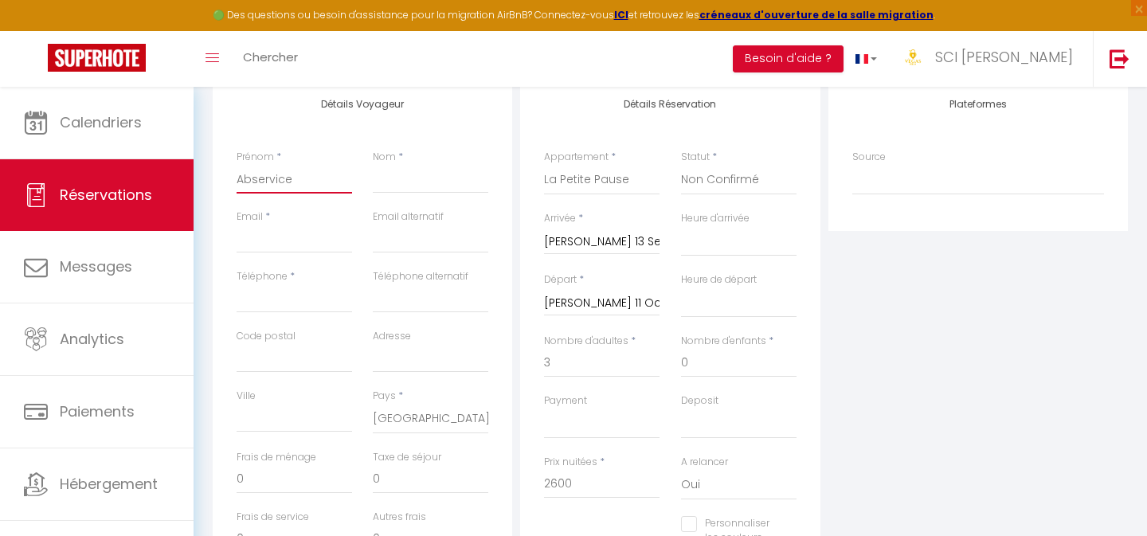
select select
checkbox input "false"
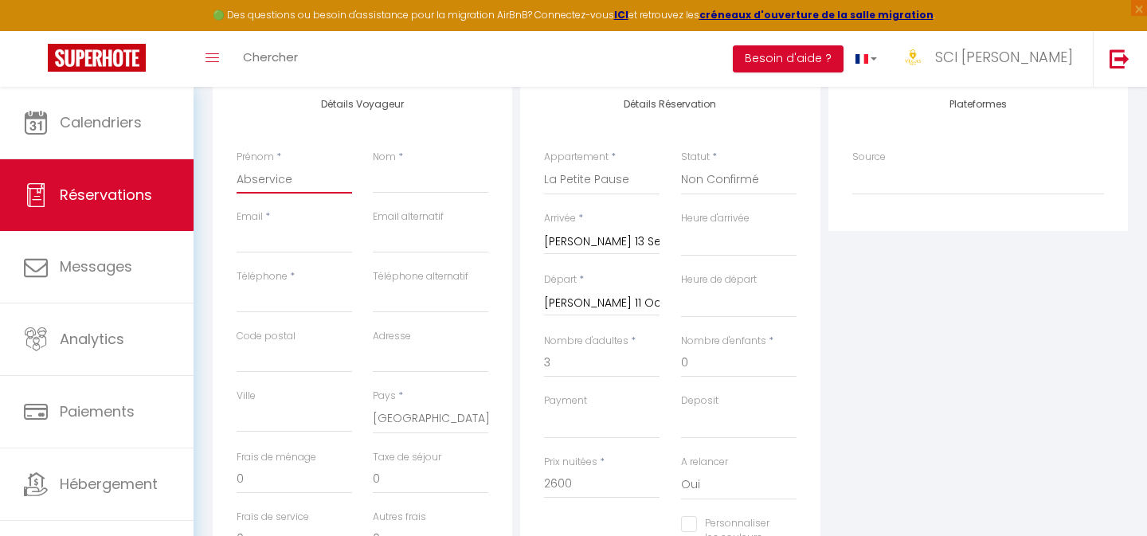
type input "Abservice"
click at [380, 185] on input "Nom" at bounding box center [430, 179] width 115 height 29
paste input "KFT"
click at [264, 244] on input "Email client" at bounding box center [294, 239] width 115 height 29
paste input "[EMAIL_ADDRESS][DOMAIN_NAME]"
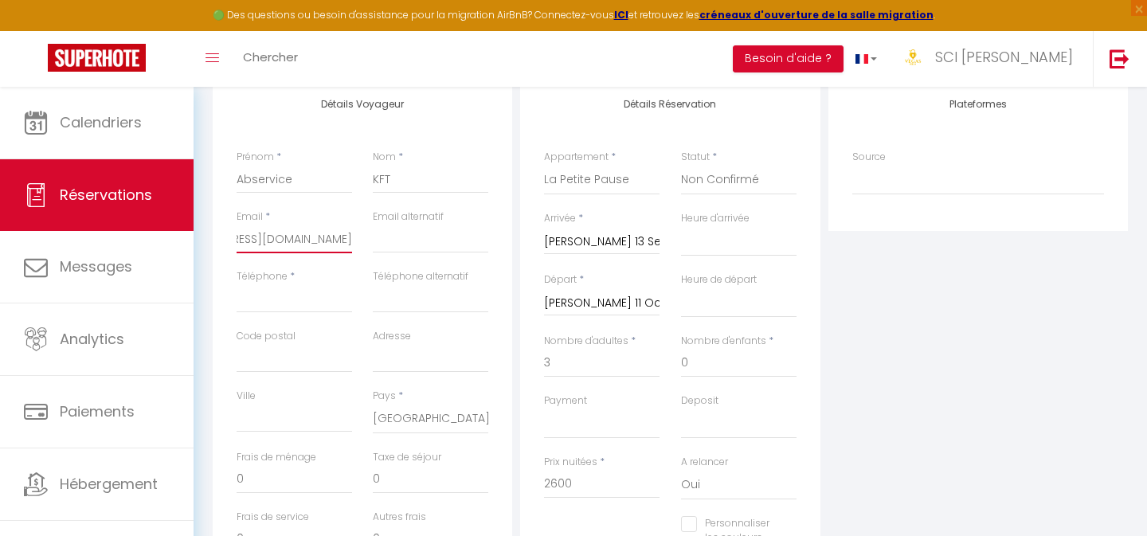
scroll to position [0, 0]
click at [304, 317] on div "Téléphone *" at bounding box center [294, 299] width 136 height 60
click at [304, 309] on input "Téléphone" at bounding box center [294, 298] width 115 height 29
paste input "[PHONE_NUMBER]"
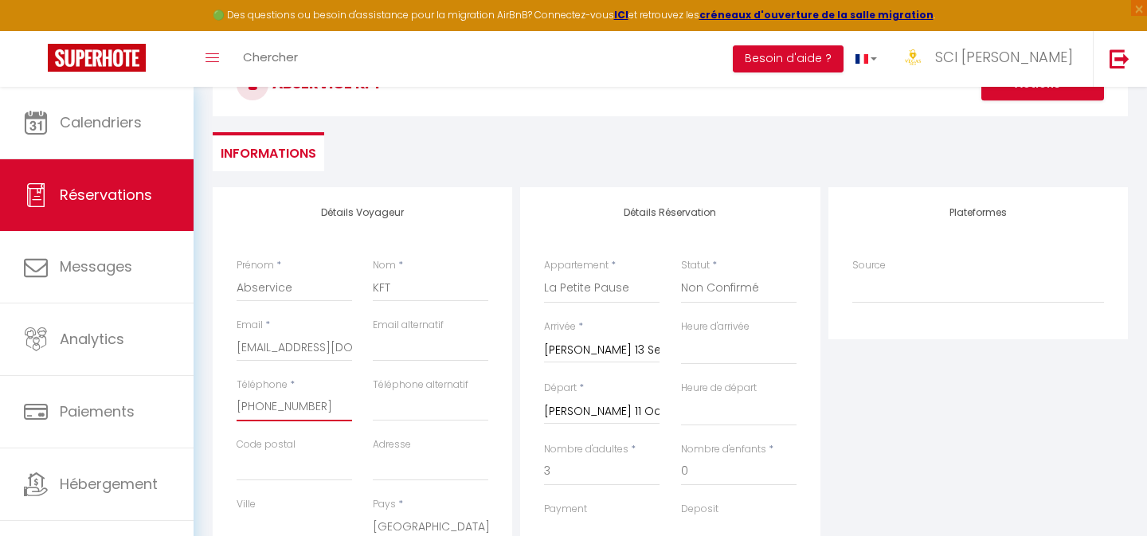
scroll to position [97, 0]
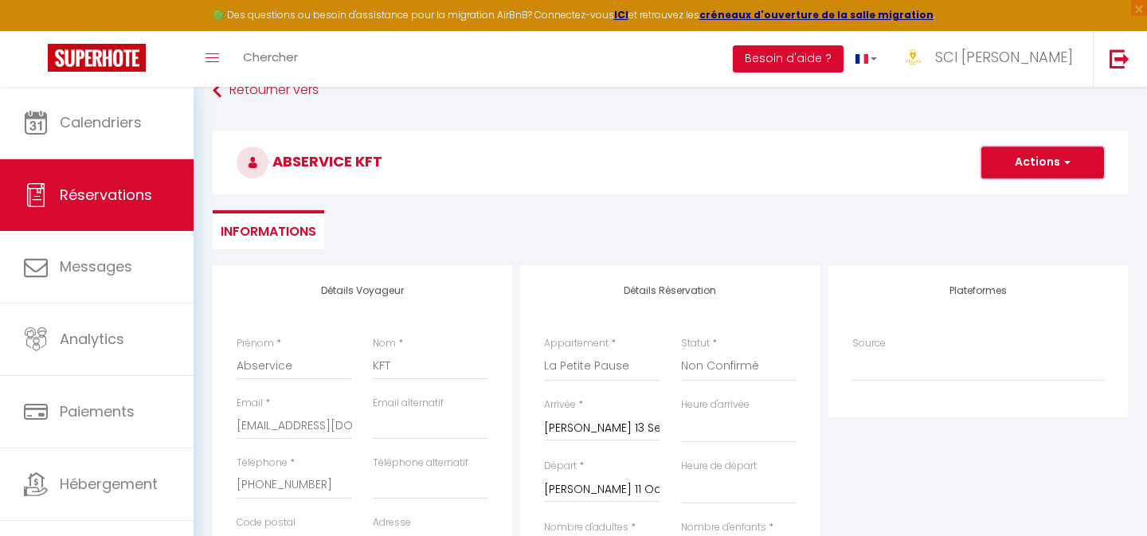
click at [1013, 159] on button "Actions" at bounding box center [1042, 163] width 123 height 32
click at [1014, 197] on link "Enregistrer" at bounding box center [1027, 197] width 126 height 21
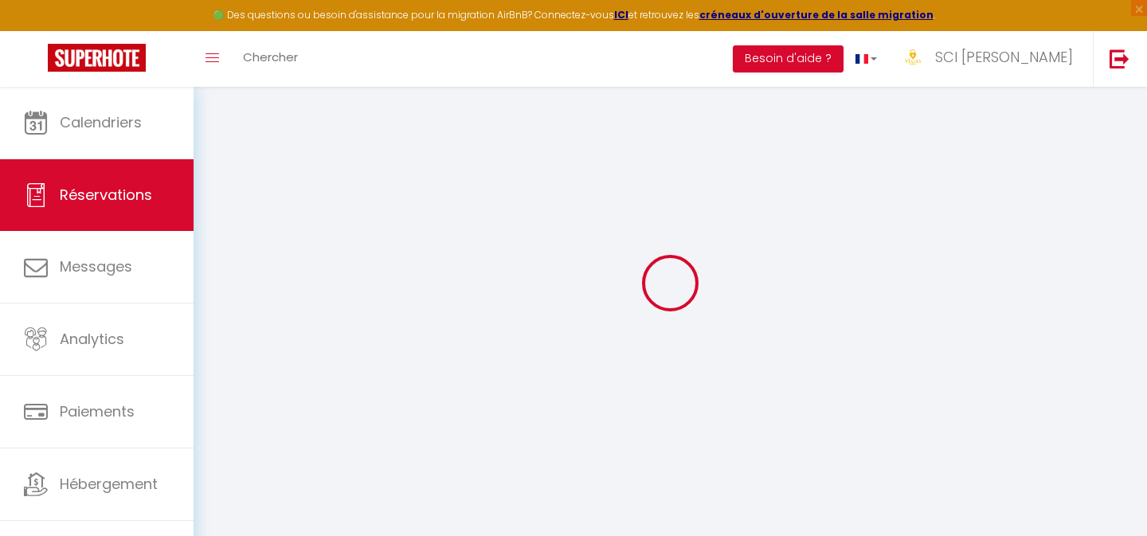
scroll to position [87, 0]
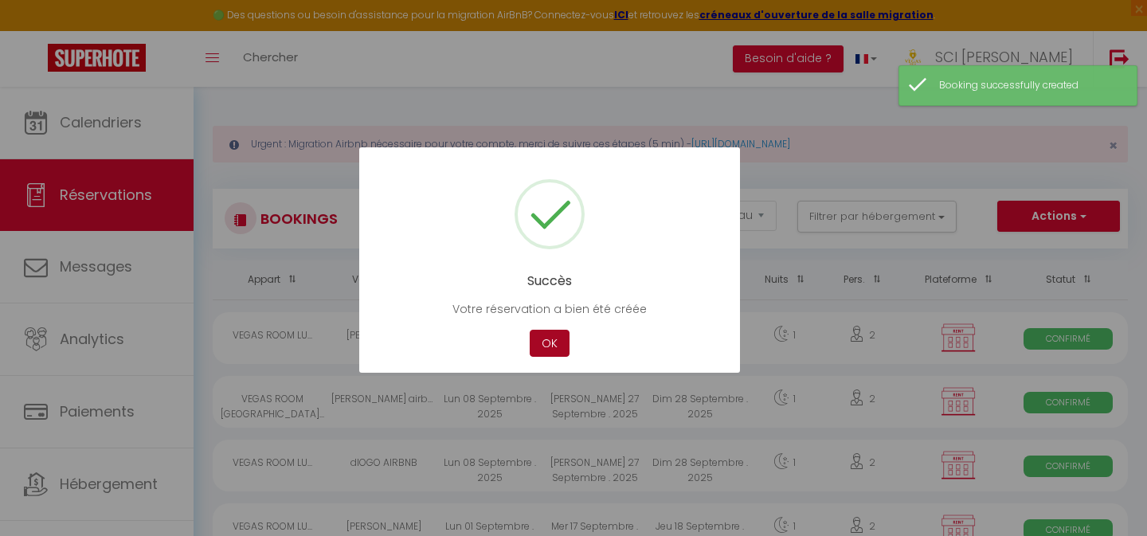
click at [562, 334] on button "OK" at bounding box center [550, 344] width 40 height 28
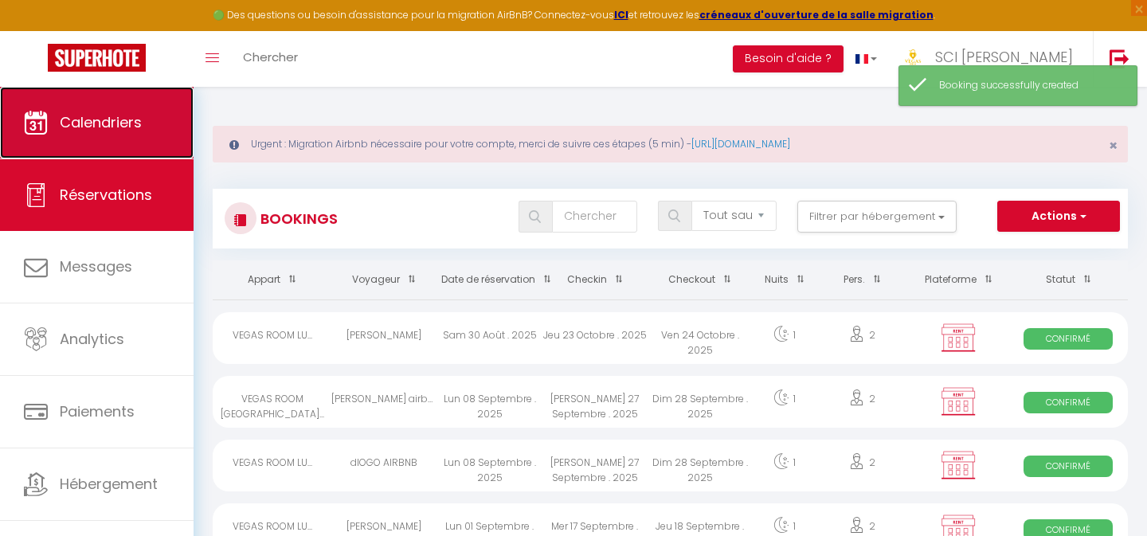
click at [176, 130] on link "Calendriers" at bounding box center [97, 123] width 194 height 72
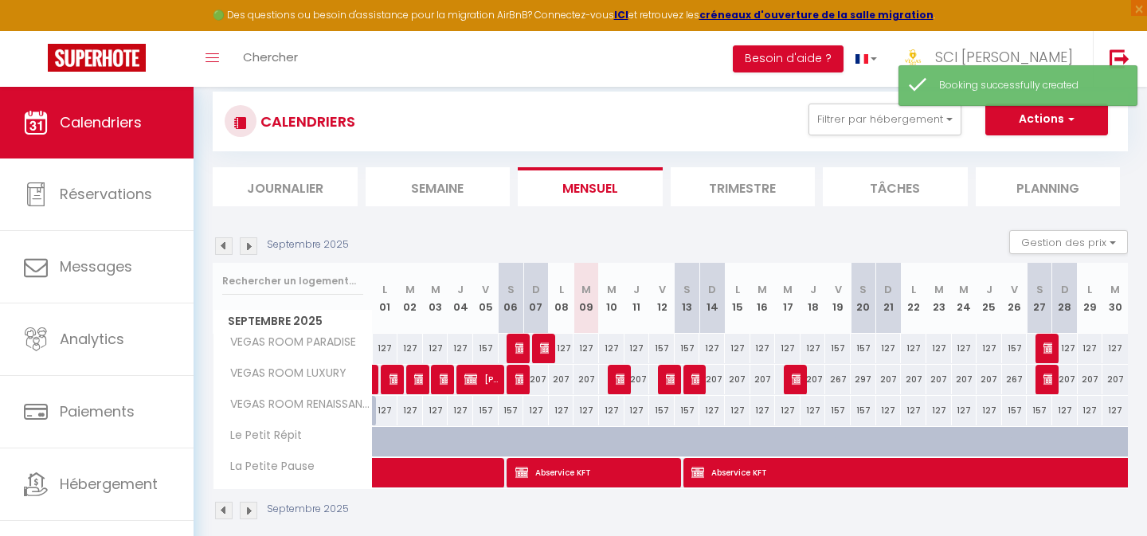
scroll to position [115, 0]
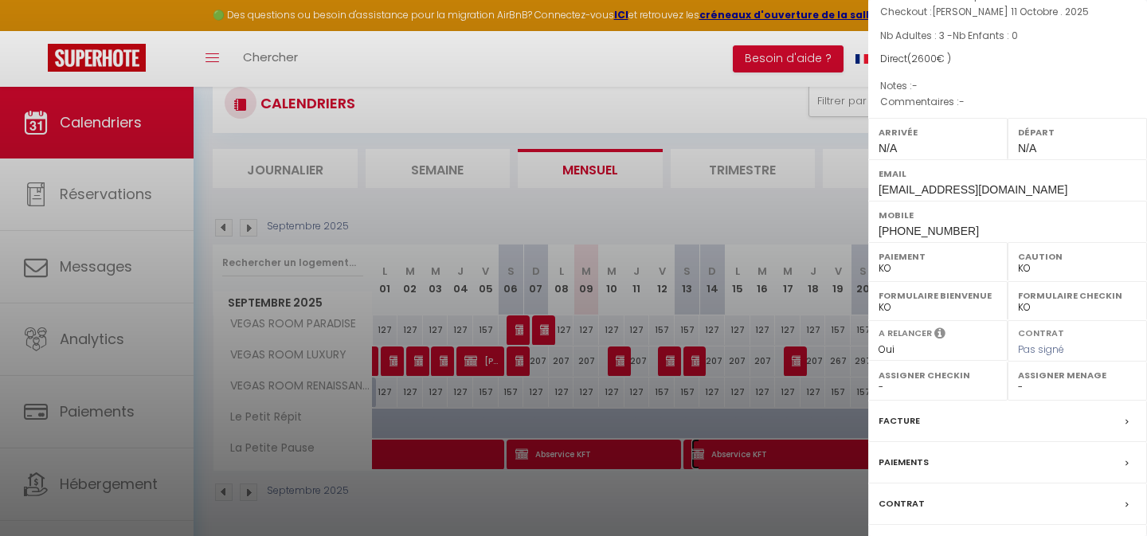
scroll to position [115, 0]
click at [889, 498] on label "Contrat" at bounding box center [901, 503] width 46 height 17
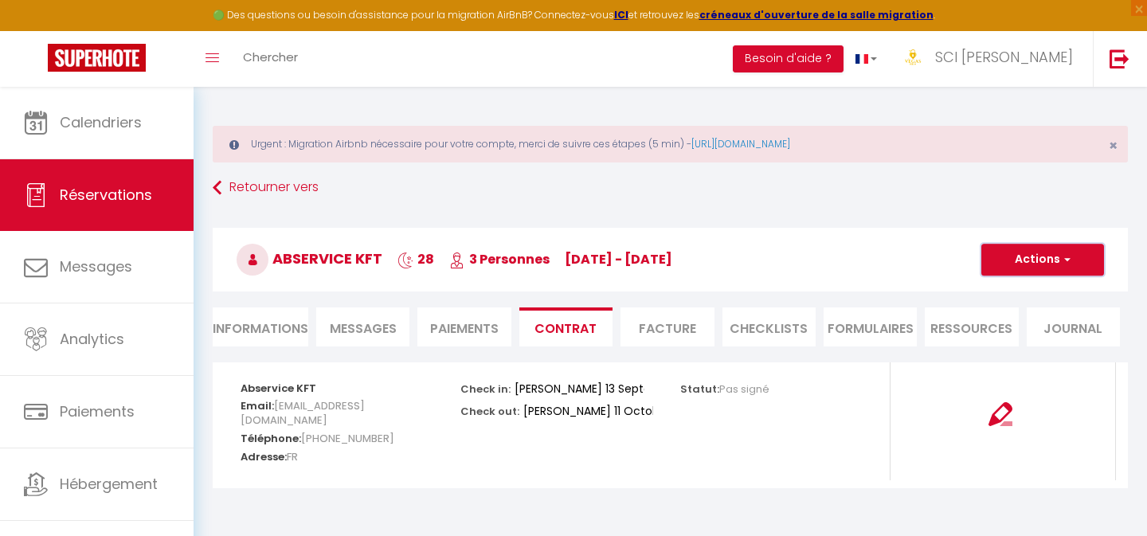
click at [1042, 253] on button "Actions" at bounding box center [1042, 260] width 123 height 32
click at [1040, 320] on link "Envoyer le contrat" at bounding box center [1031, 315] width 134 height 21
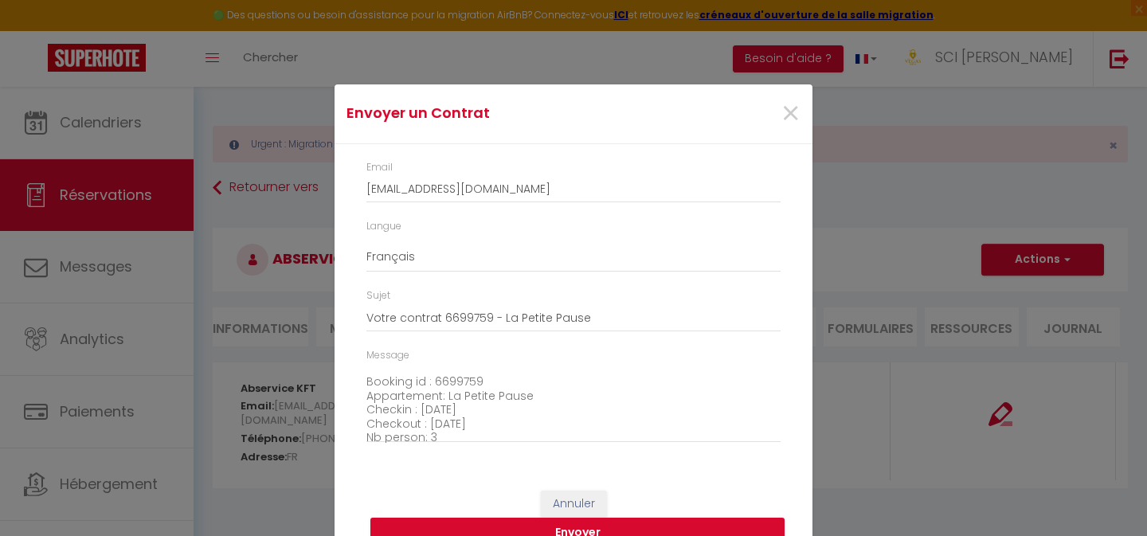
scroll to position [131, 0]
click at [665, 524] on button "Envoyer" at bounding box center [577, 533] width 414 height 30
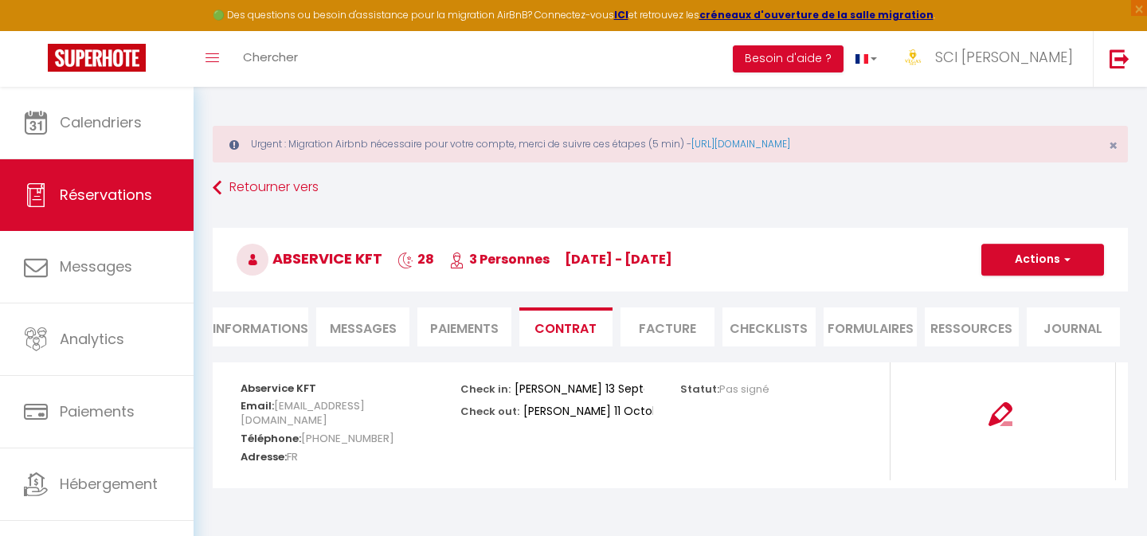
click at [397, 330] on li "Messages" at bounding box center [362, 326] width 93 height 39
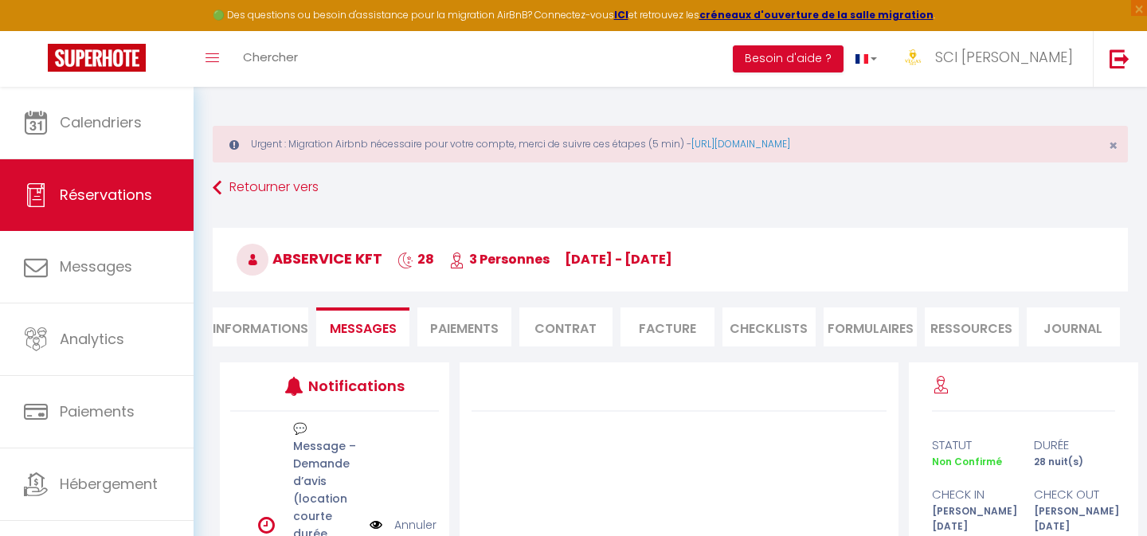
click at [290, 326] on li "Informations" at bounding box center [261, 326] width 96 height 39
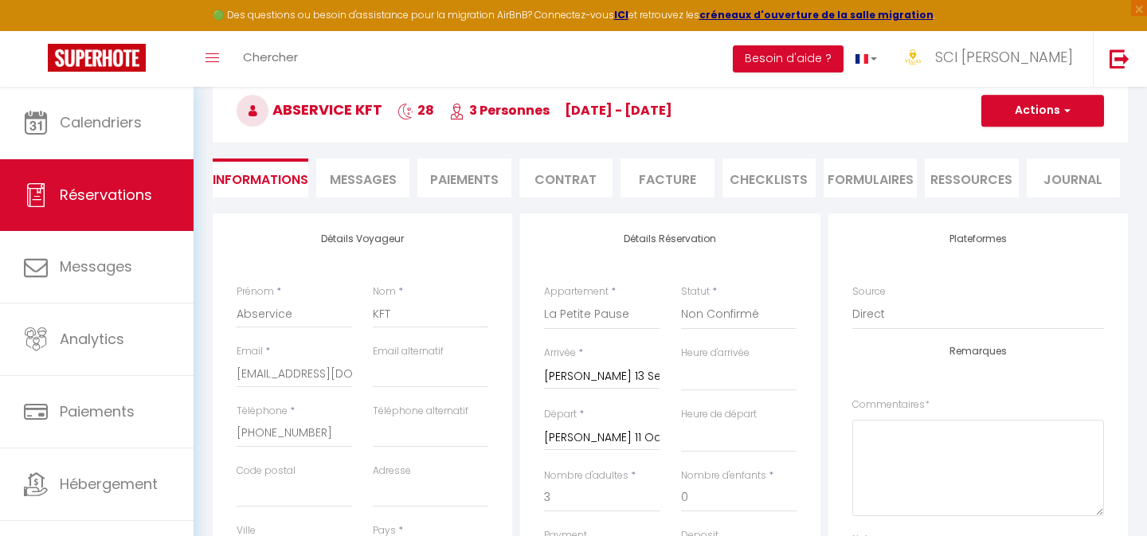
scroll to position [151, 0]
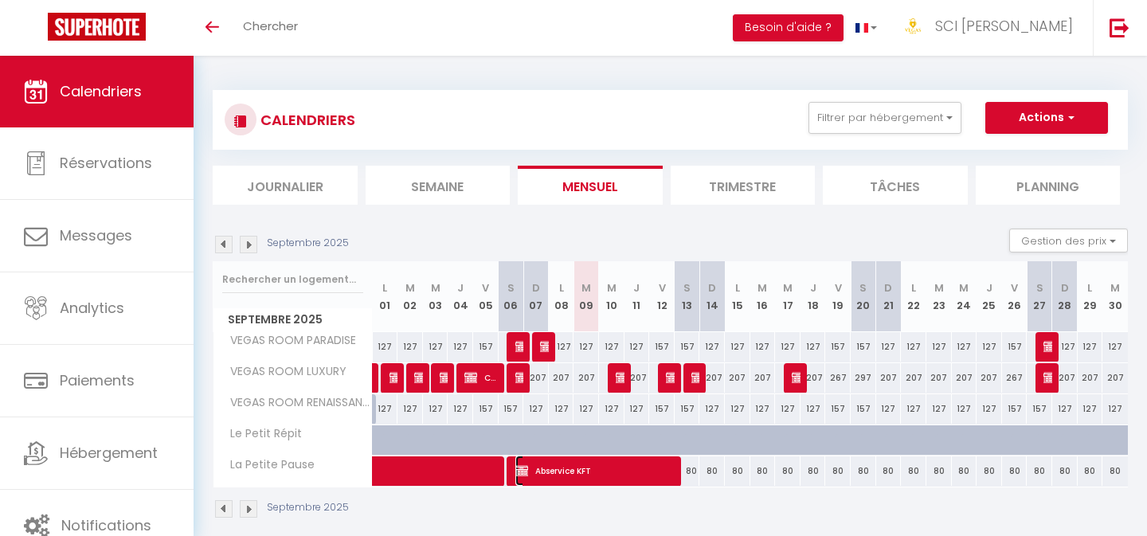
click at [584, 479] on span "Abservice KFT" at bounding box center [596, 470] width 162 height 30
select select "OK"
select select "KO"
select select "0"
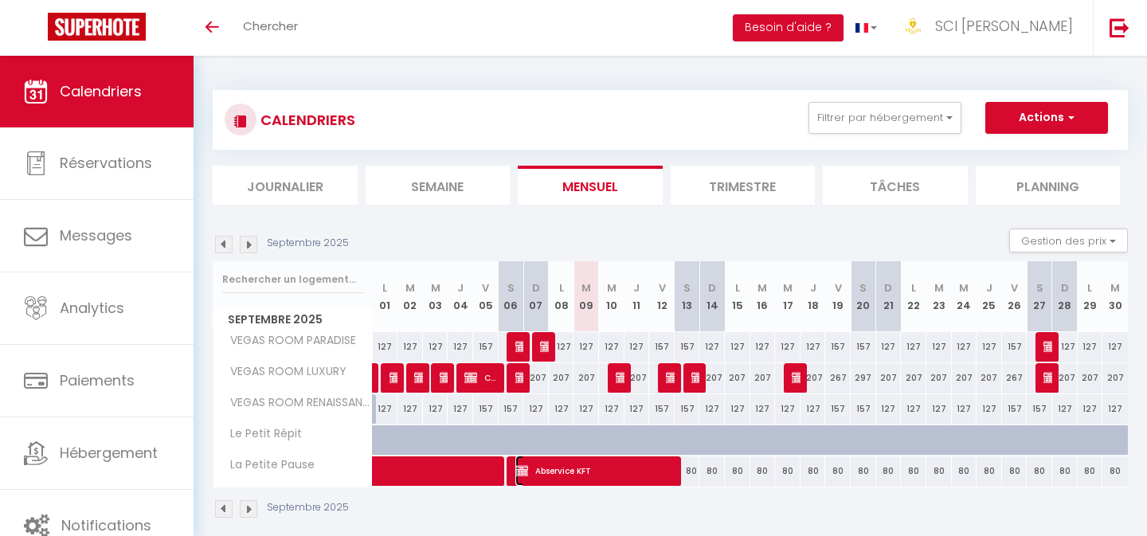
select select "1"
select select
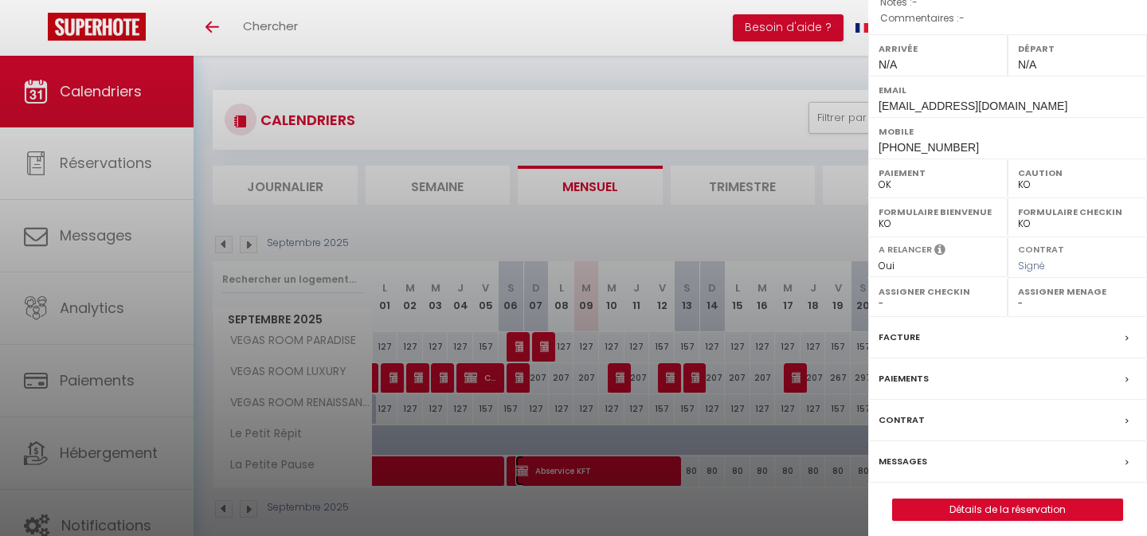
scroll to position [206, 0]
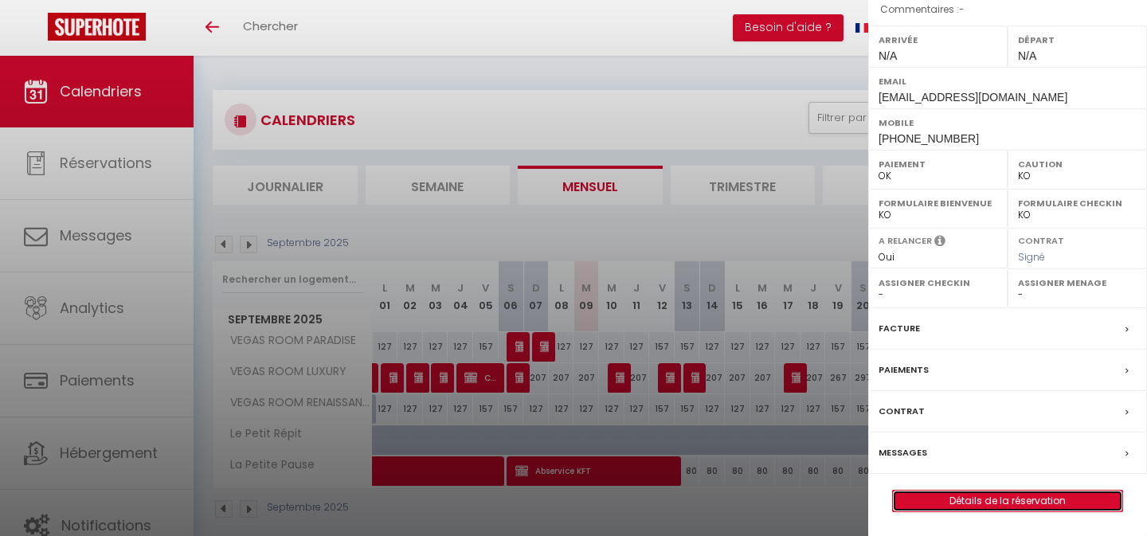
click at [970, 501] on link "Détails de la réservation" at bounding box center [1007, 501] width 229 height 21
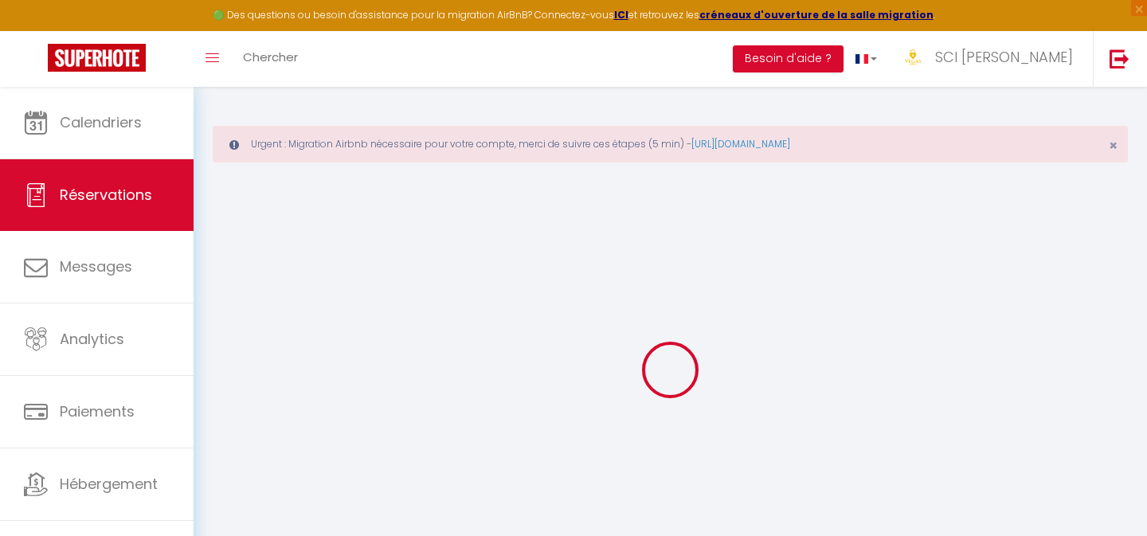
select select
checkbox input "false"
select select
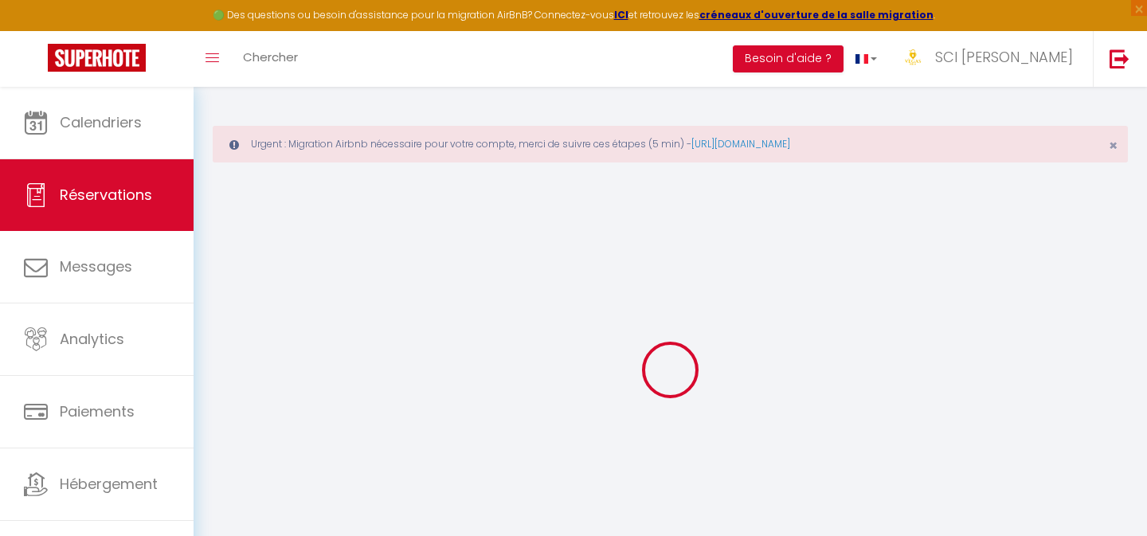
checkbox input "false"
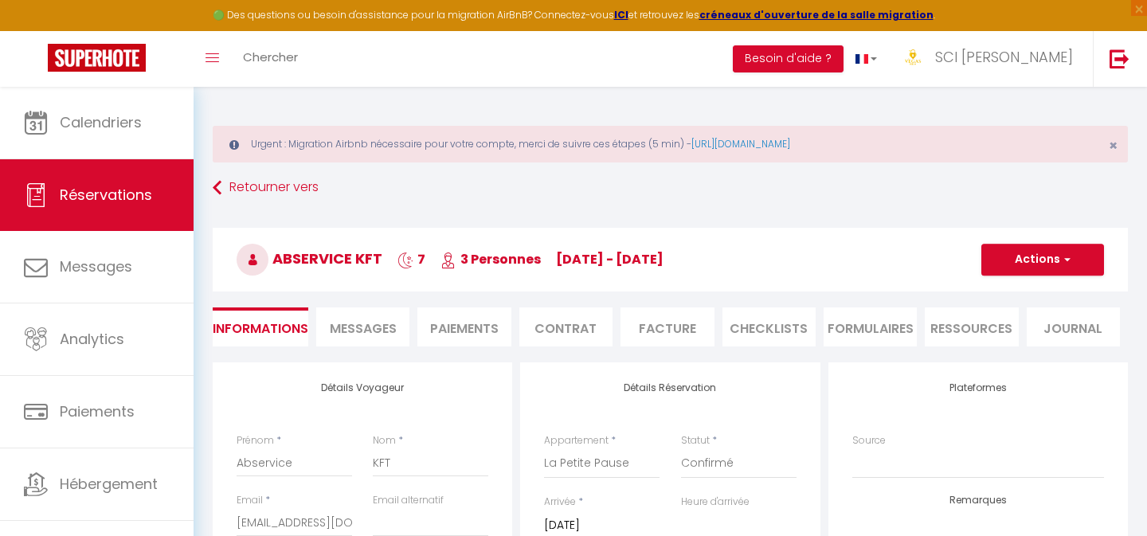
select select
checkbox input "false"
select select
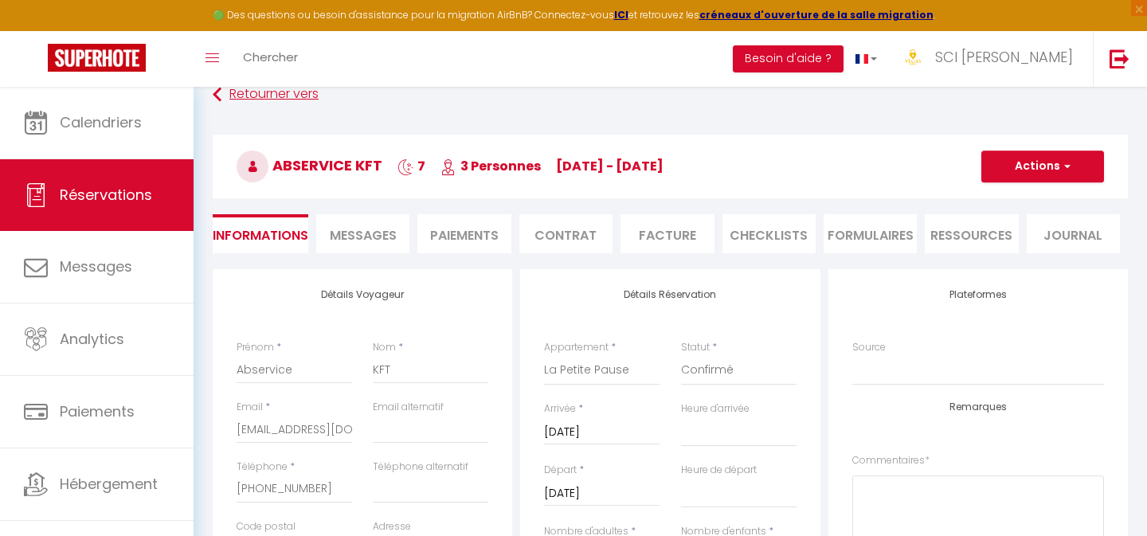
scroll to position [96, 0]
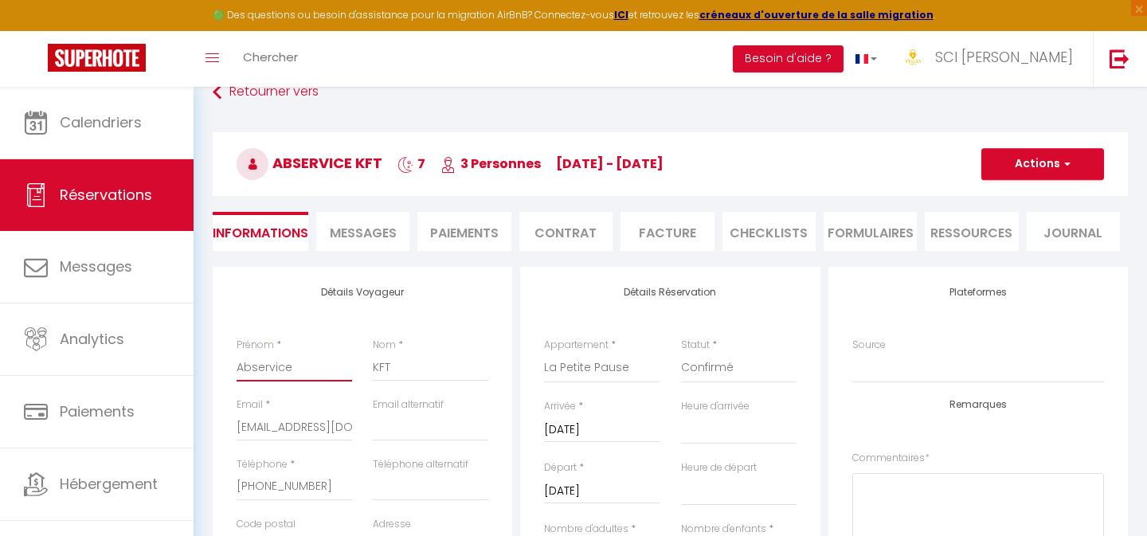
click at [279, 371] on input "Abservice" at bounding box center [294, 367] width 115 height 29
click at [401, 368] on input "KFT" at bounding box center [430, 367] width 115 height 29
click at [273, 429] on input "[EMAIL_ADDRESS][DOMAIN_NAME]" at bounding box center [294, 426] width 115 height 29
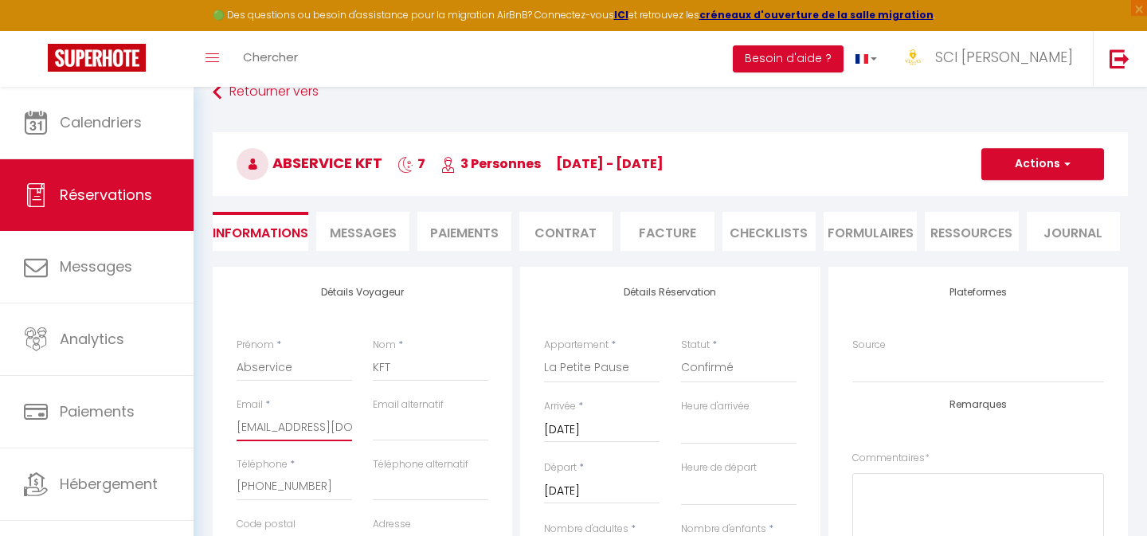
click at [273, 429] on input "[EMAIL_ADDRESS][DOMAIN_NAME]" at bounding box center [294, 426] width 115 height 29
click at [279, 470] on label "Téléphone" at bounding box center [262, 464] width 51 height 15
click at [279, 472] on input "[PHONE_NUMBER]" at bounding box center [294, 486] width 115 height 29
click at [279, 484] on input "[PHONE_NUMBER]" at bounding box center [294, 486] width 115 height 29
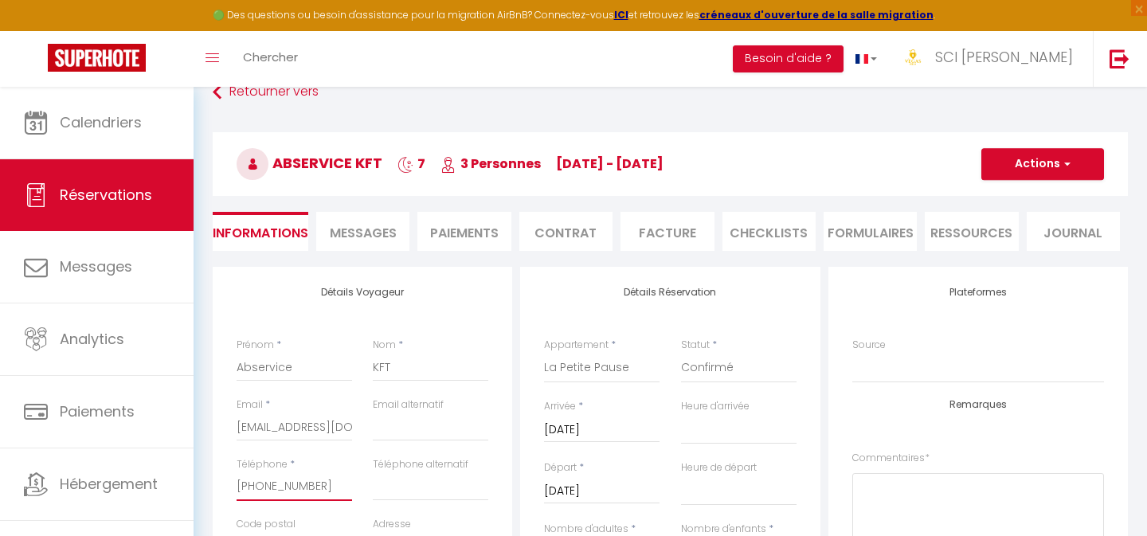
click at [279, 484] on input "[PHONE_NUMBER]" at bounding box center [294, 486] width 115 height 29
